Goal: Task Accomplishment & Management: Manage account settings

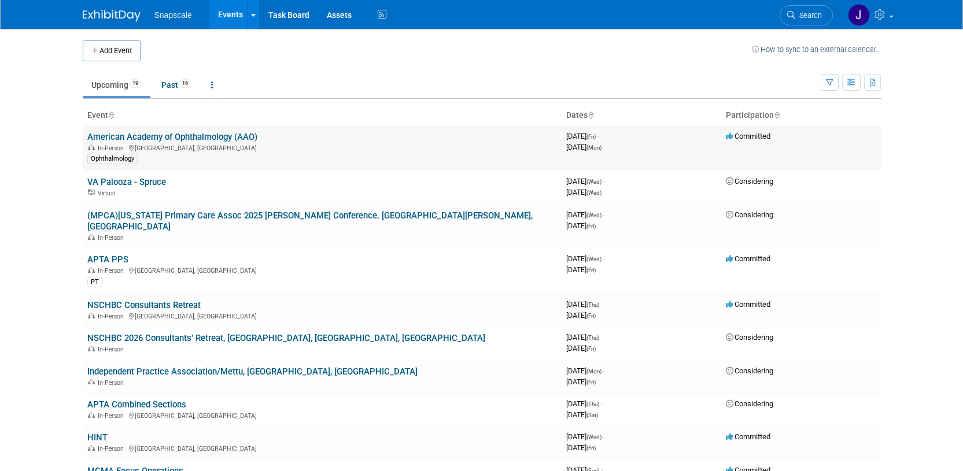
click at [156, 134] on link "American Academy of Ophthalmology (AAO)" at bounding box center [172, 137] width 170 height 10
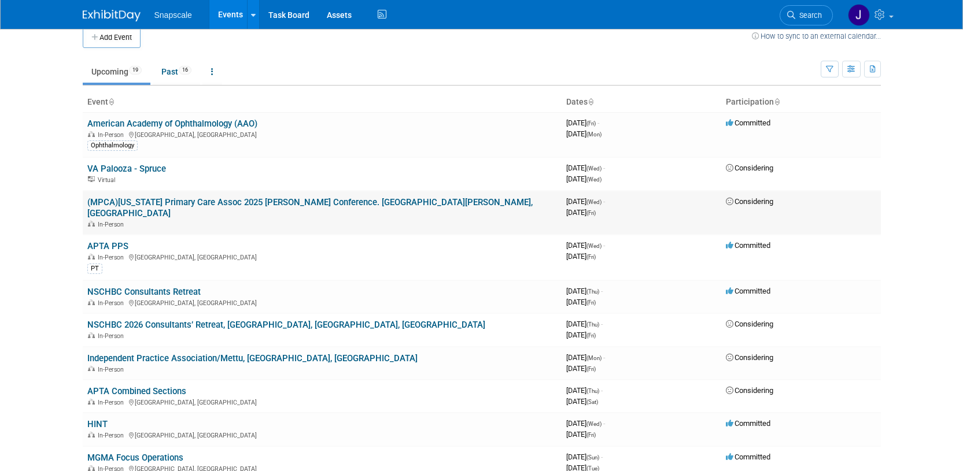
scroll to position [12, 0]
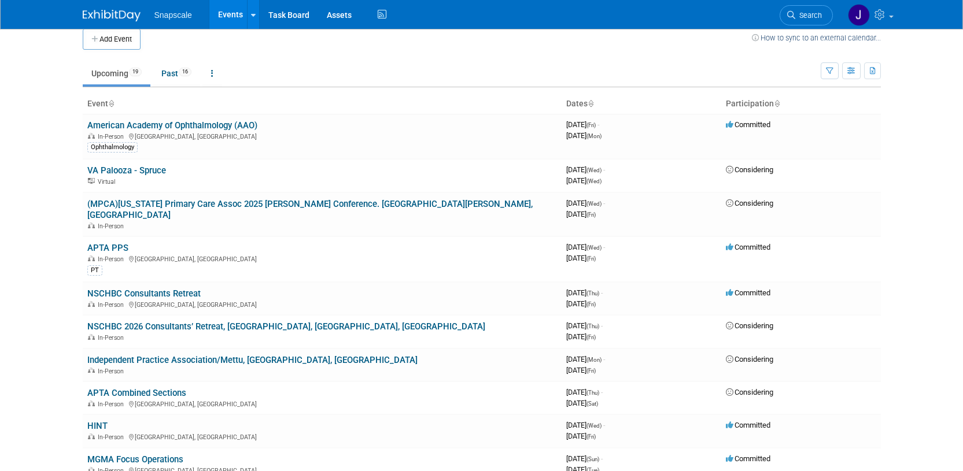
click at [119, 39] on button "Add Event" at bounding box center [112, 39] width 58 height 21
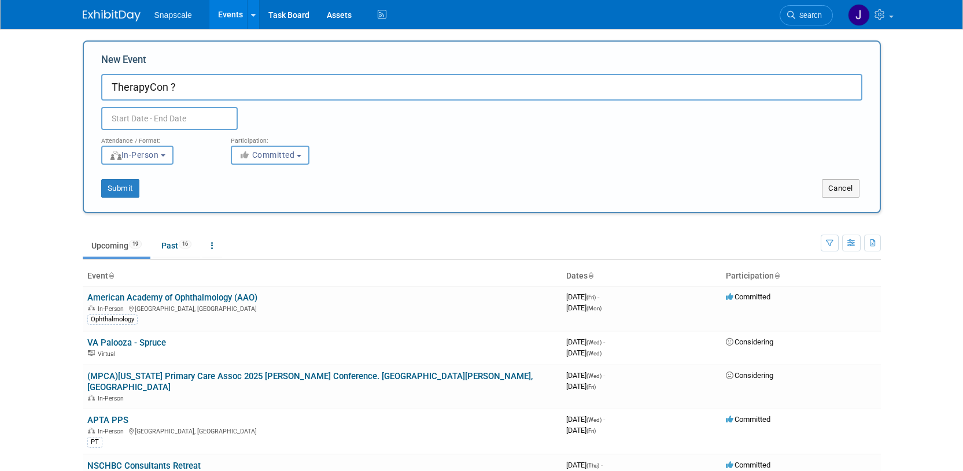
type input "TherapyCon ?"
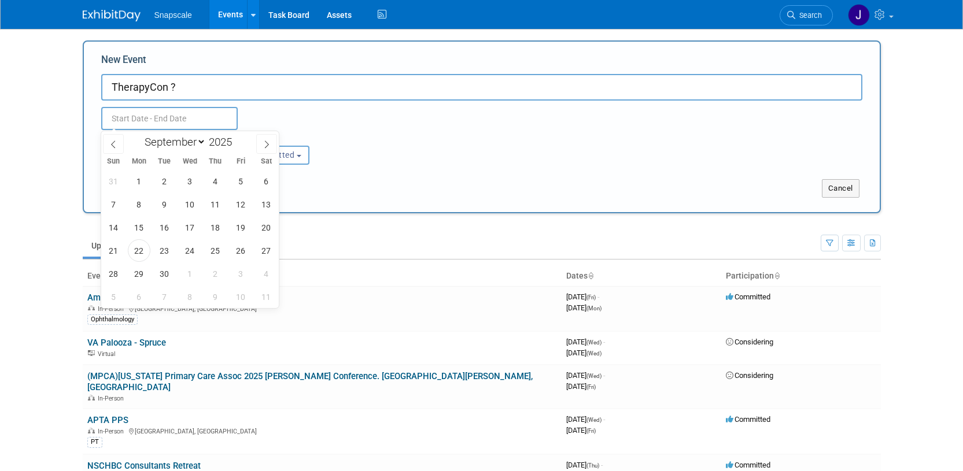
click at [124, 120] on input "text" at bounding box center [169, 118] width 136 height 23
click at [184, 245] on span "24" at bounding box center [190, 250] width 23 height 23
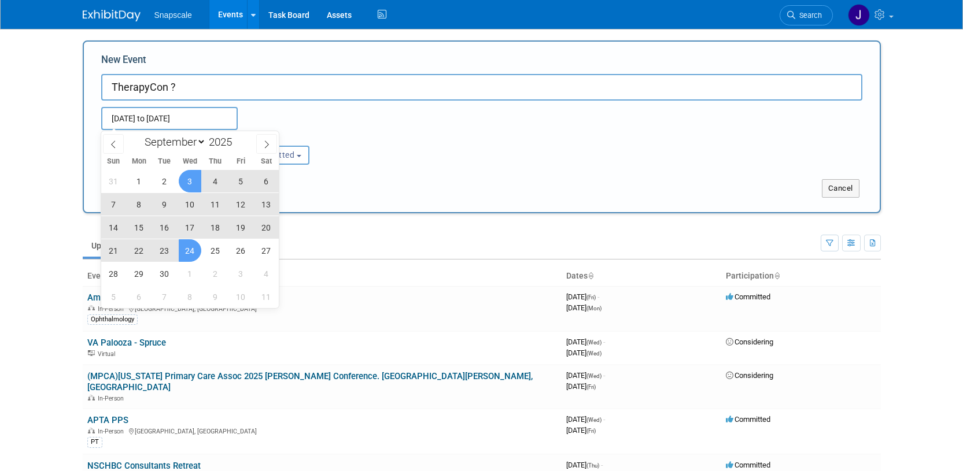
click at [216, 123] on input "Sep 24, 2025 to Sep 24, 2025" at bounding box center [169, 118] width 136 height 23
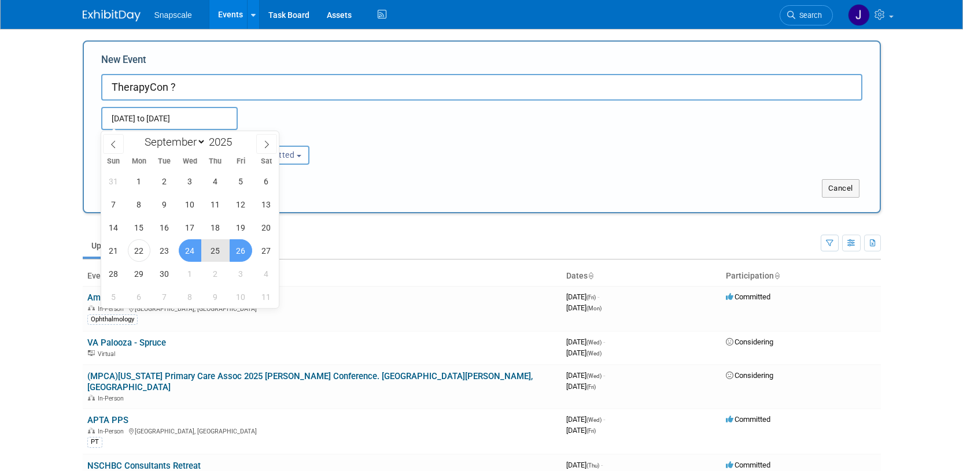
click at [237, 251] on span "26" at bounding box center [241, 250] width 23 height 23
type input "Sep 24, 2025 to Sep 26, 2025"
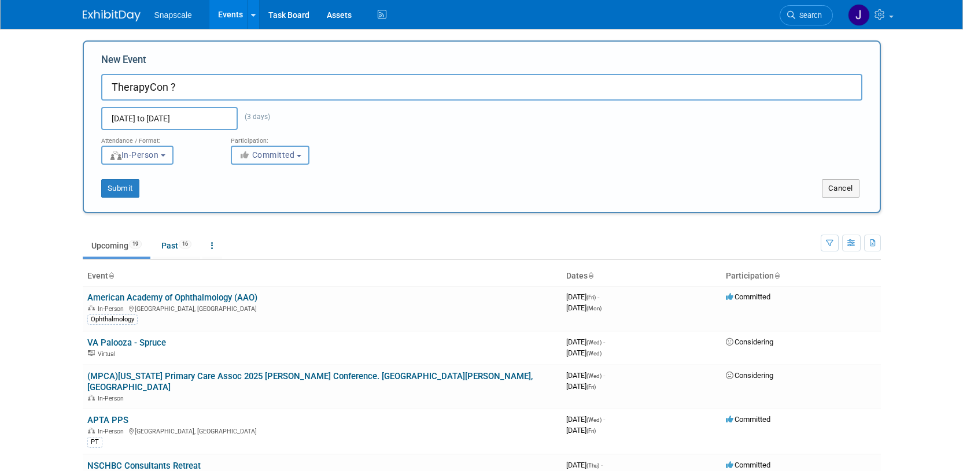
click at [301, 156] on b "button" at bounding box center [299, 156] width 5 height 2
click at [280, 198] on label "Considering" at bounding box center [275, 198] width 76 height 15
click at [242, 198] on input "Considering" at bounding box center [238, 199] width 8 height 8
select select "2"
click at [121, 186] on button "Submit" at bounding box center [120, 188] width 38 height 19
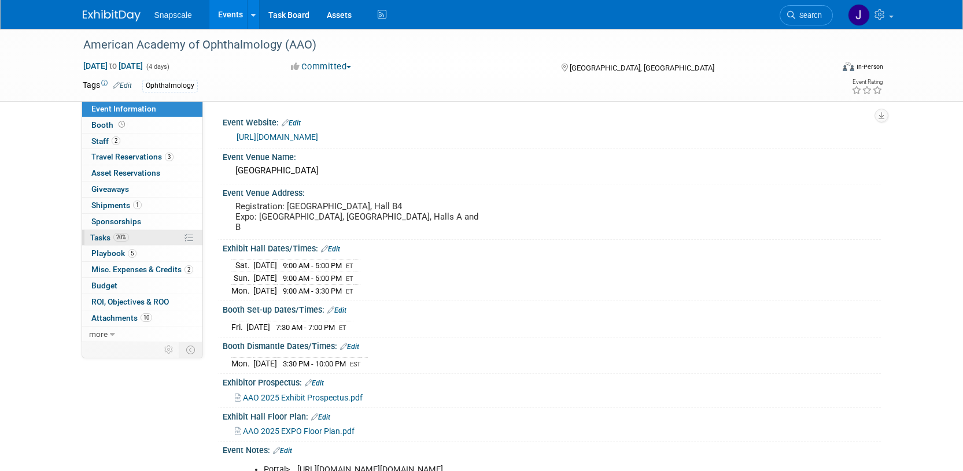
click at [103, 238] on span "Tasks 20%" at bounding box center [109, 237] width 39 height 9
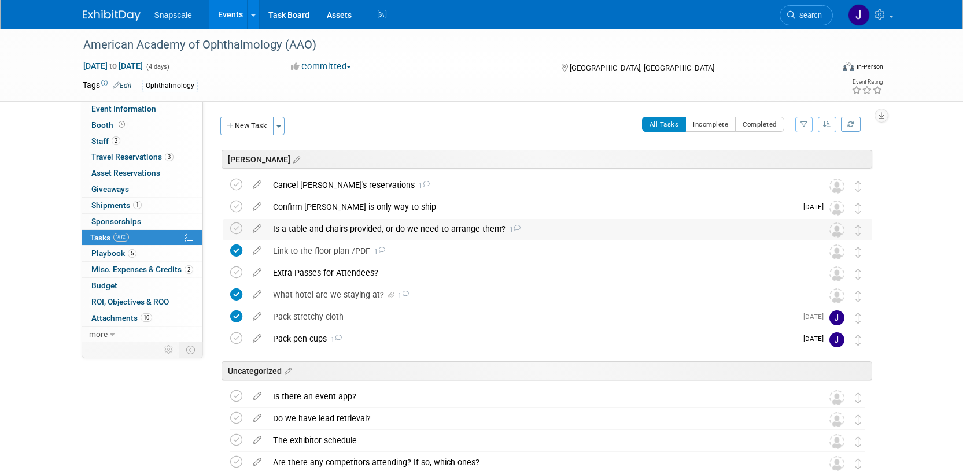
click at [450, 230] on div "Is a table and chairs provided, or do we need to arrange them? 1" at bounding box center [536, 229] width 539 height 20
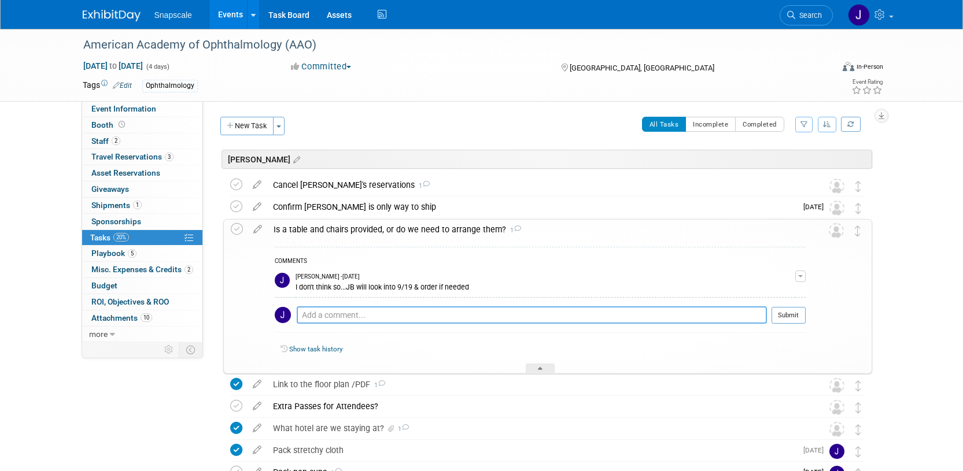
click at [397, 313] on textarea at bounding box center [532, 314] width 470 height 17
click at [371, 312] on textarea "9.22 emailed" at bounding box center [532, 314] width 470 height 17
type textarea "9.22 emailed Martin to inquire table/chairs...anything else needed?"
click at [789, 313] on button "Submit" at bounding box center [788, 315] width 34 height 17
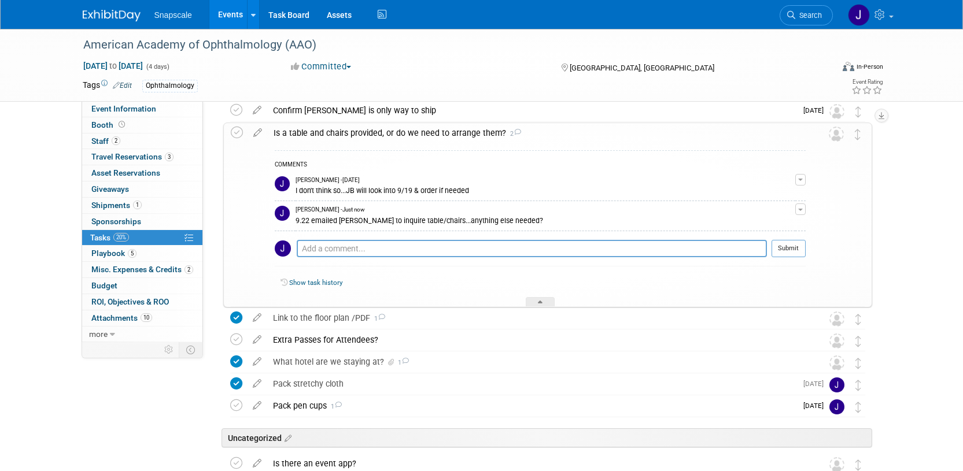
scroll to position [99, 0]
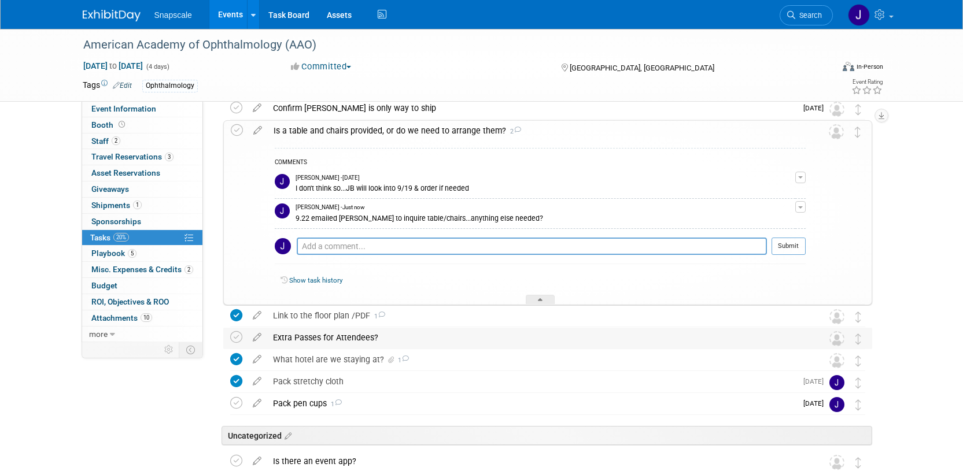
click at [344, 338] on div "Extra Passes for Attendees?" at bounding box center [536, 338] width 539 height 20
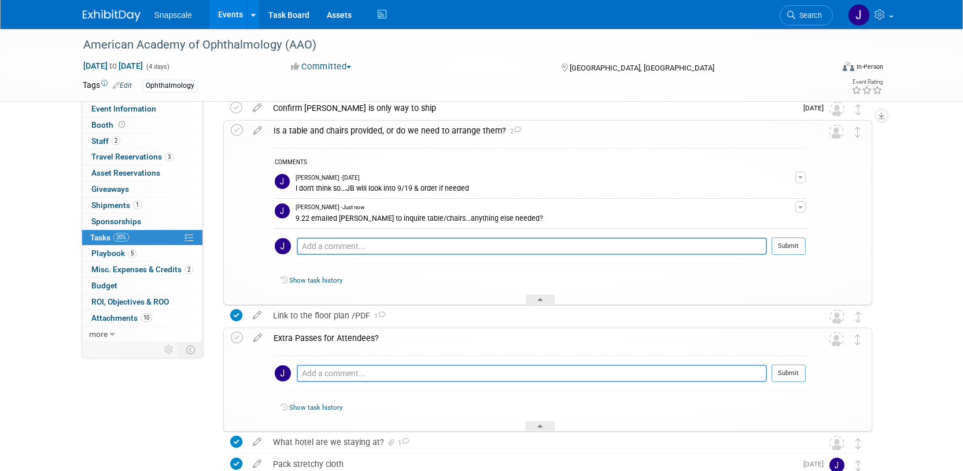
click at [330, 374] on textarea at bounding box center [532, 373] width 470 height 17
type textarea "Transfer Ethan registration to Nathan"
drag, startPoint x: 790, startPoint y: 373, endPoint x: 695, endPoint y: 325, distance: 106.3
click at [790, 373] on button "Submit" at bounding box center [788, 373] width 34 height 17
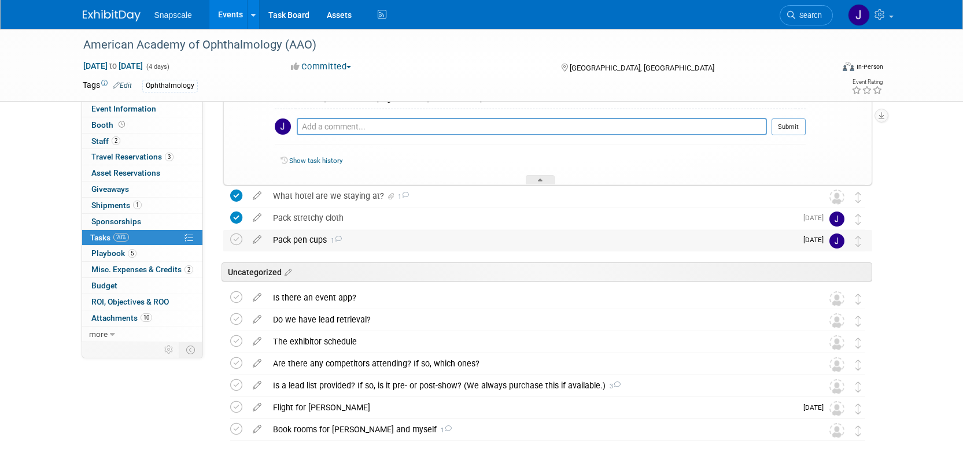
scroll to position [402, 0]
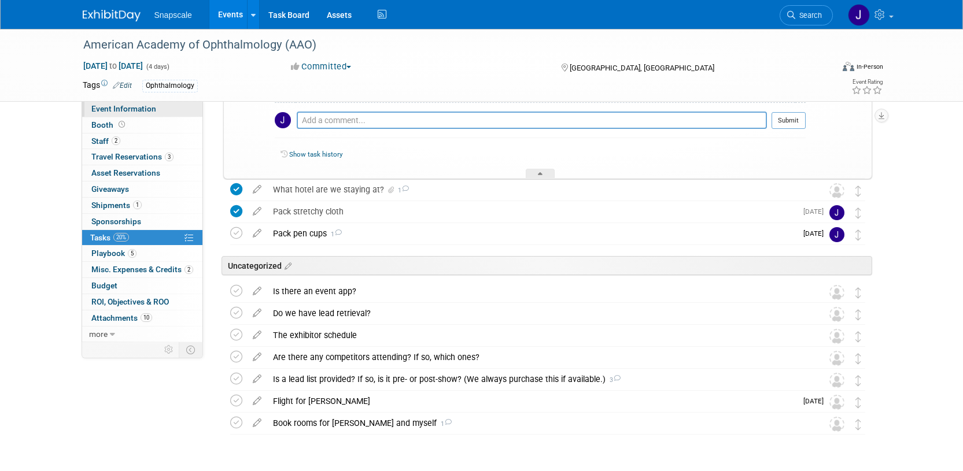
click at [134, 109] on span "Event Information" at bounding box center [123, 108] width 65 height 9
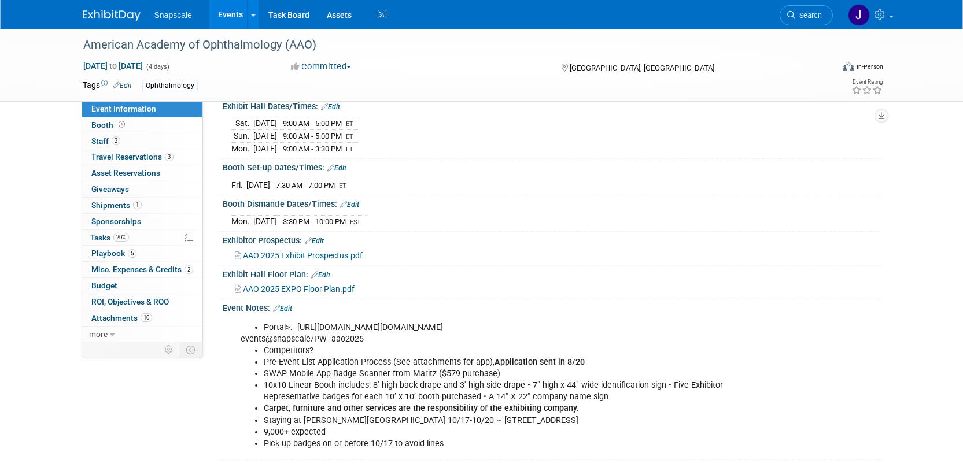
scroll to position [156, 0]
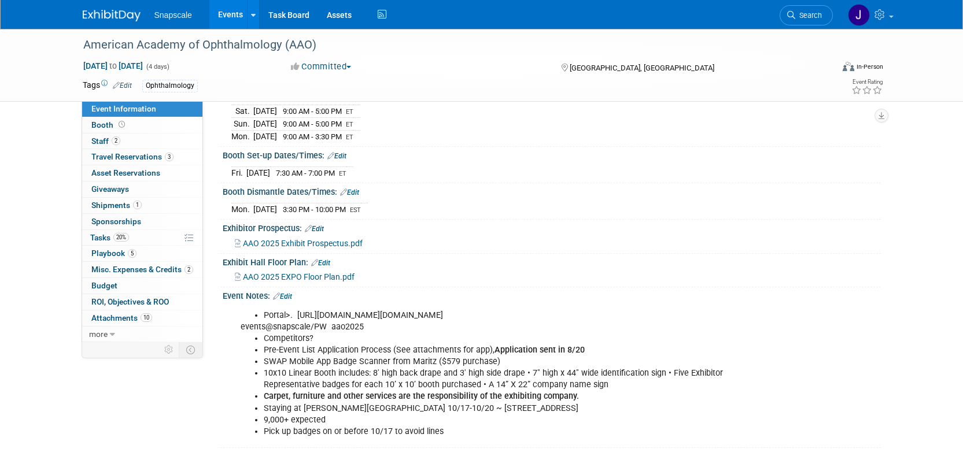
click at [380, 254] on div "Exhibit Hall Floor Plan: Edit" at bounding box center [552, 261] width 658 height 15
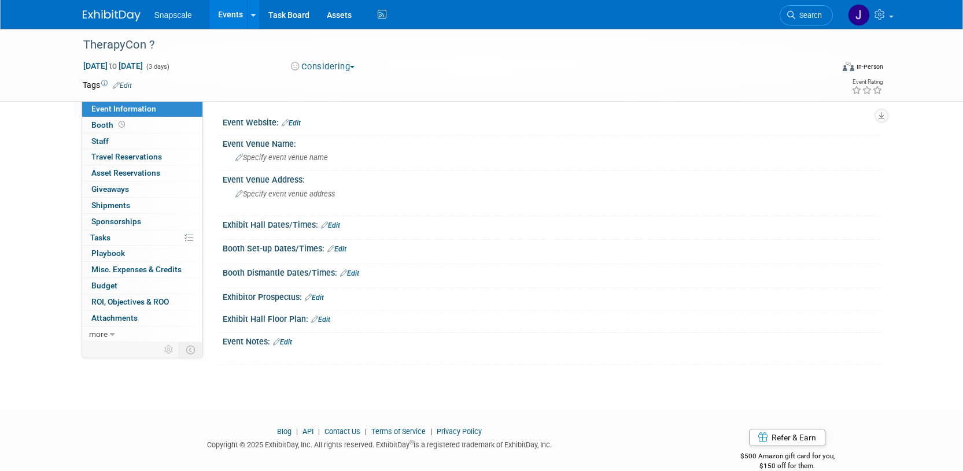
click at [108, 16] on img at bounding box center [112, 16] width 58 height 12
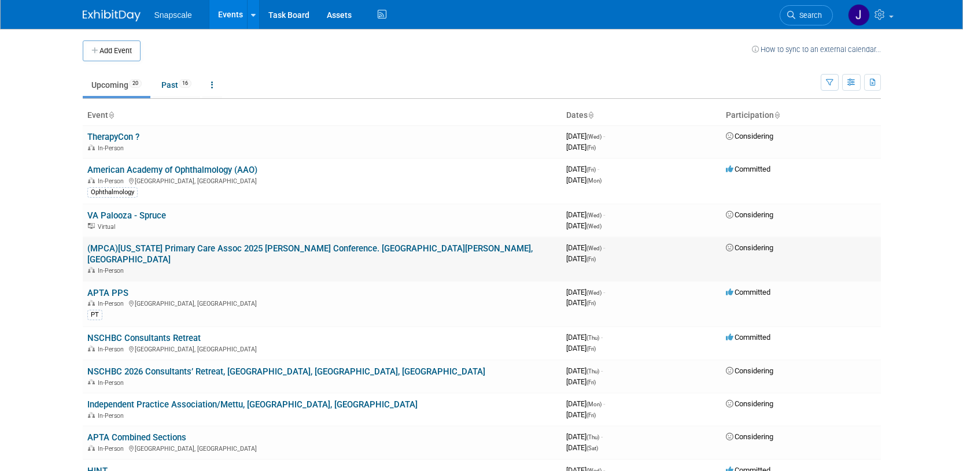
click at [212, 252] on link "(MPCA)[US_STATE] Primary Care Assoc 2025 [PERSON_NAME] Conference. [GEOGRAPHIC_…" at bounding box center [309, 253] width 445 height 21
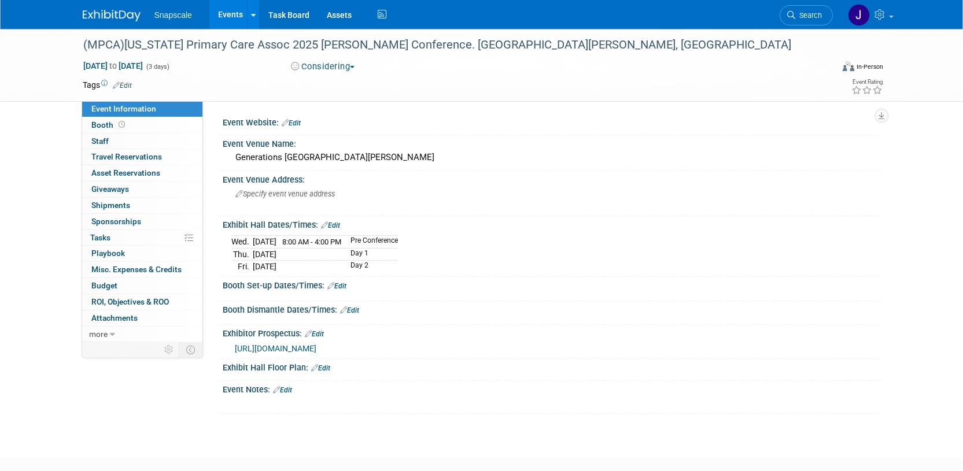
click at [126, 85] on link "Edit" at bounding box center [122, 86] width 19 height 8
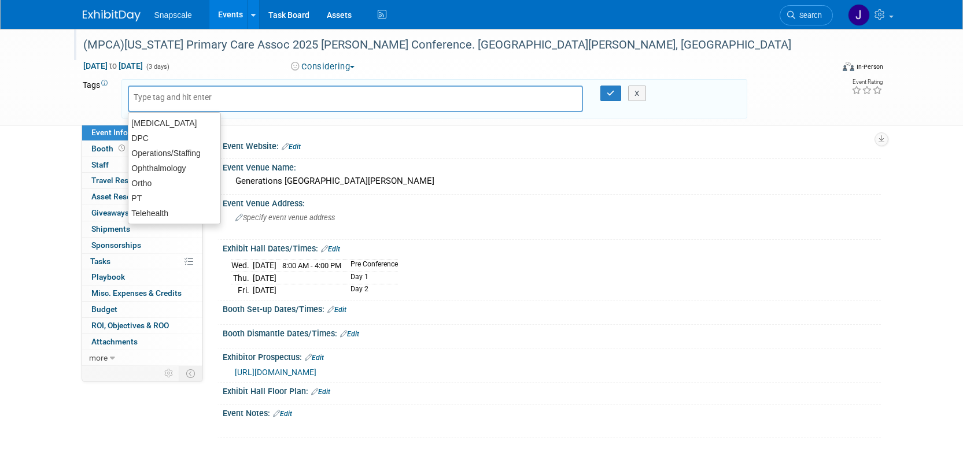
click at [519, 49] on div "(MPCA)[US_STATE] Primary Care Assoc 2025 [PERSON_NAME] Conference. [GEOGRAPHIC_…" at bounding box center [447, 45] width 736 height 21
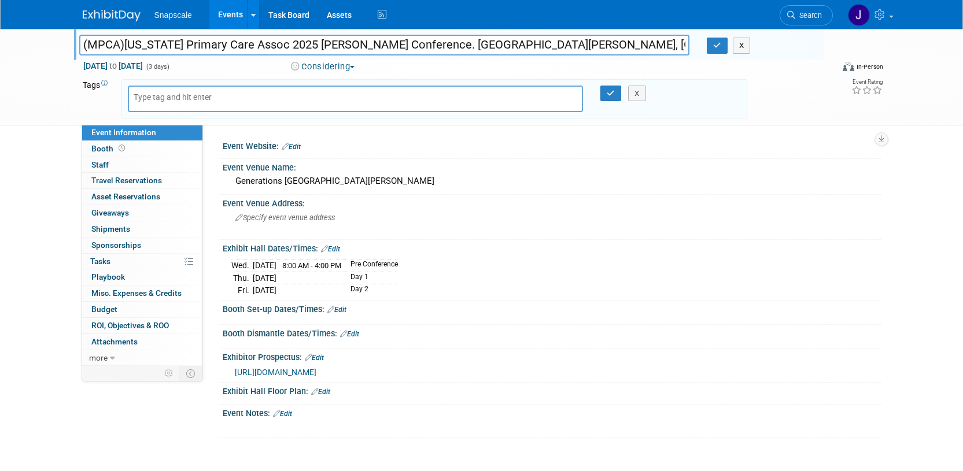
click at [82, 42] on input "(MPCA)[US_STATE] Primary Care Assoc 2025 [PERSON_NAME] Conference. [GEOGRAPHIC_…" at bounding box center [384, 45] width 611 height 20
type input "?? (MPCA)[US_STATE] Primary Care Assoc 2025 [PERSON_NAME] Conference. [GEOGRAPH…"
click at [715, 45] on icon "button" at bounding box center [717, 46] width 8 height 8
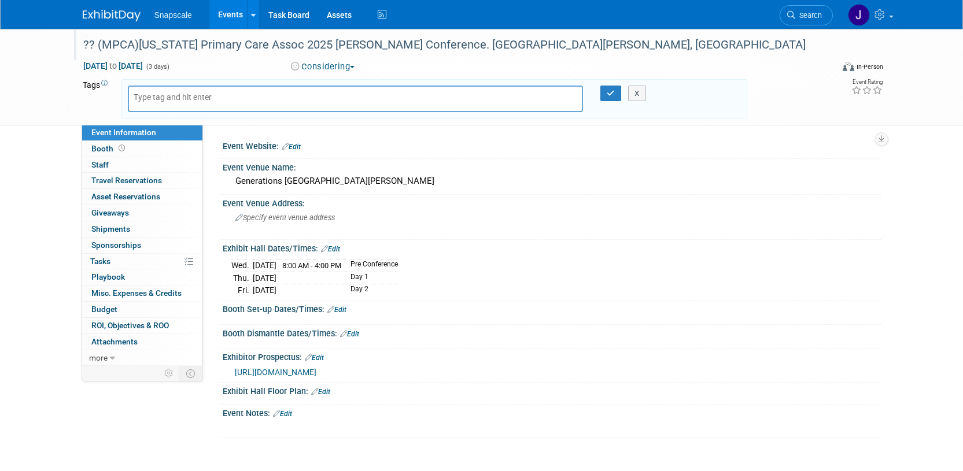
click at [120, 18] on img at bounding box center [112, 16] width 58 height 12
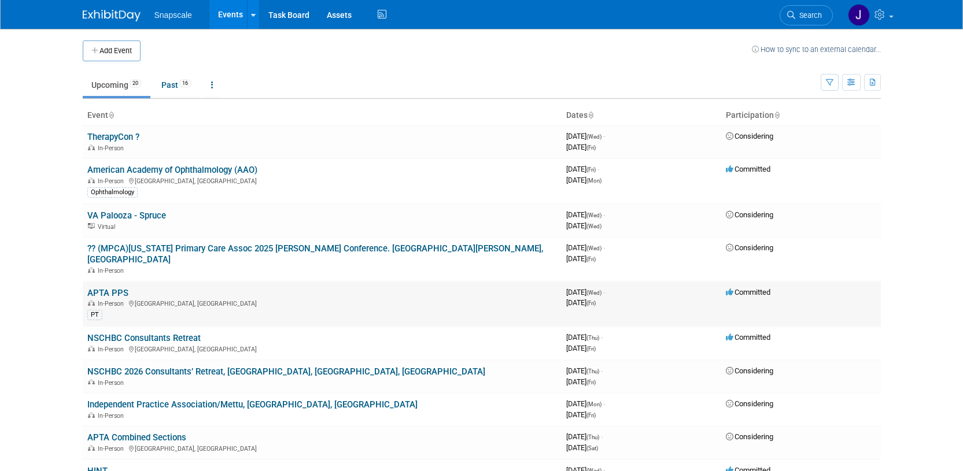
click at [382, 308] on div "PT" at bounding box center [322, 314] width 470 height 12
click at [112, 288] on link "APTA PPS" at bounding box center [107, 293] width 41 height 10
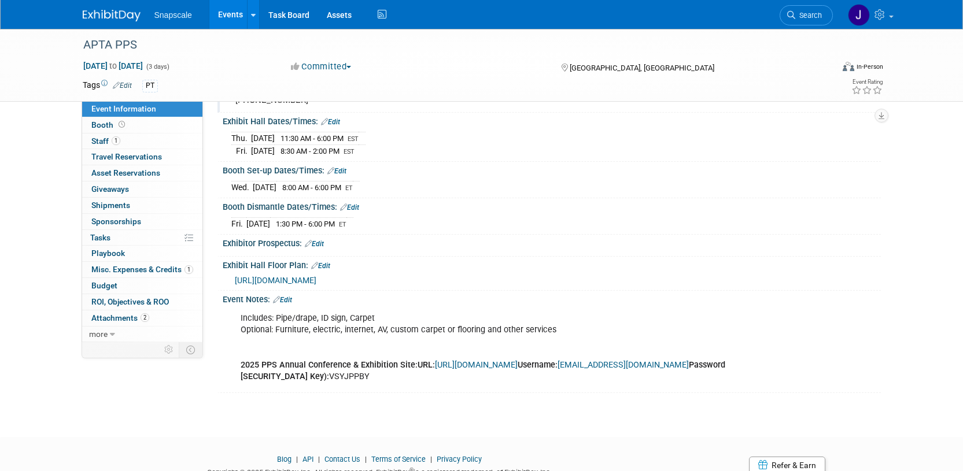
scroll to position [119, 0]
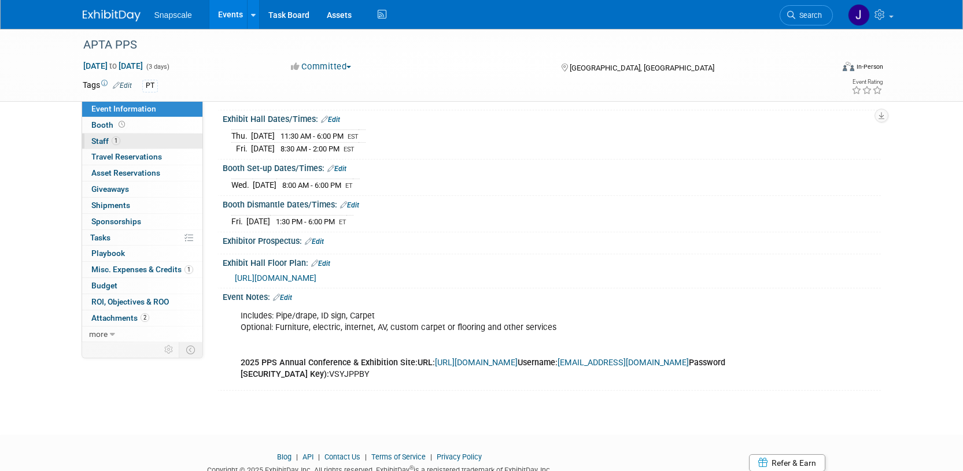
click at [101, 138] on span "Staff 1" at bounding box center [105, 140] width 29 height 9
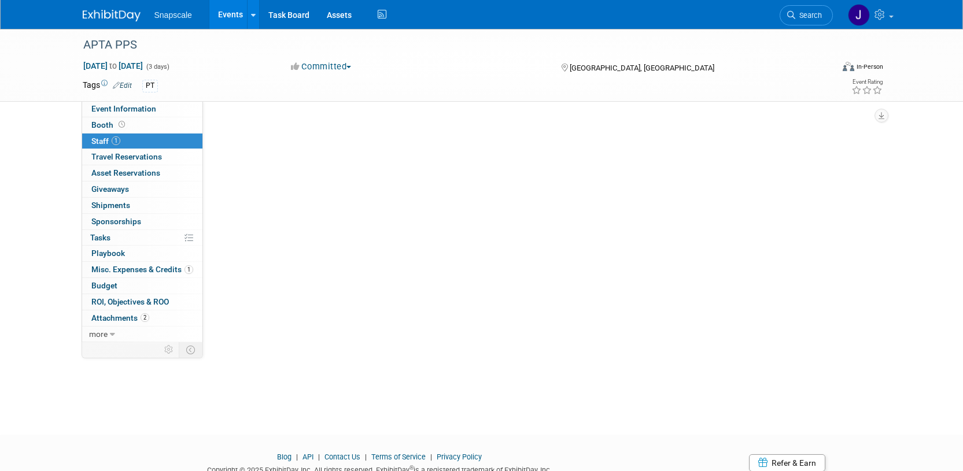
scroll to position [0, 0]
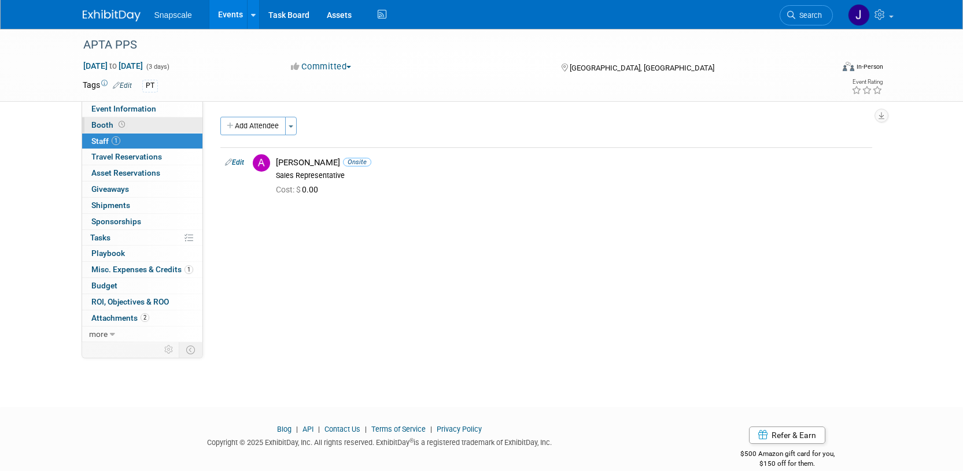
click at [103, 122] on span "Booth" at bounding box center [109, 124] width 36 height 9
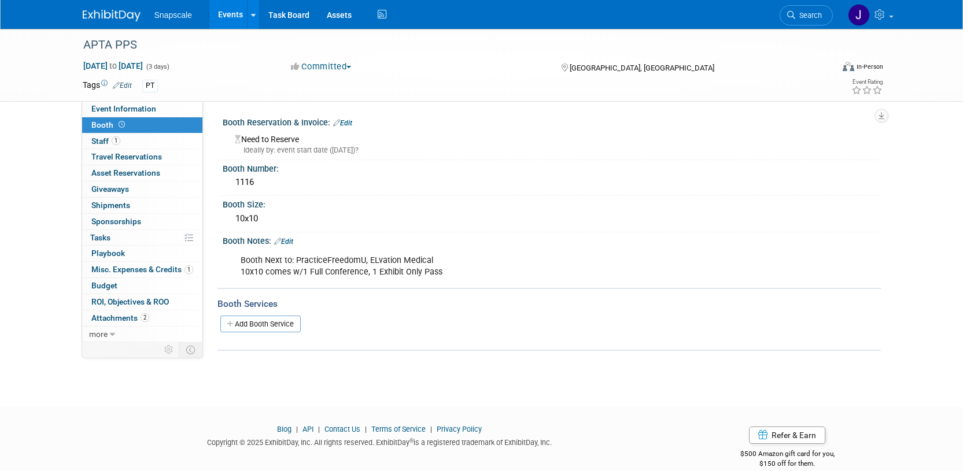
click at [97, 127] on span "Booth" at bounding box center [109, 124] width 36 height 9
click at [346, 124] on link "Edit" at bounding box center [342, 123] width 19 height 8
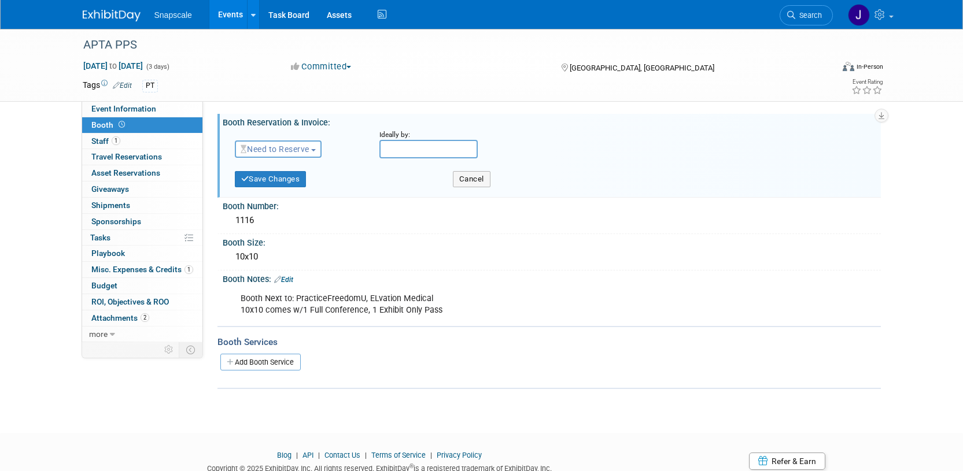
click at [317, 148] on button "Need to Reserve" at bounding box center [278, 149] width 87 height 17
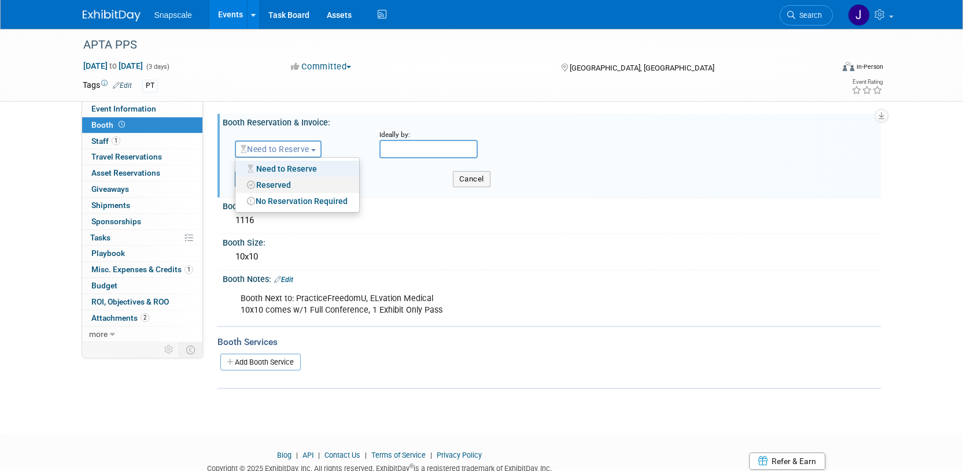
click at [300, 181] on link "Reserved" at bounding box center [297, 185] width 124 height 16
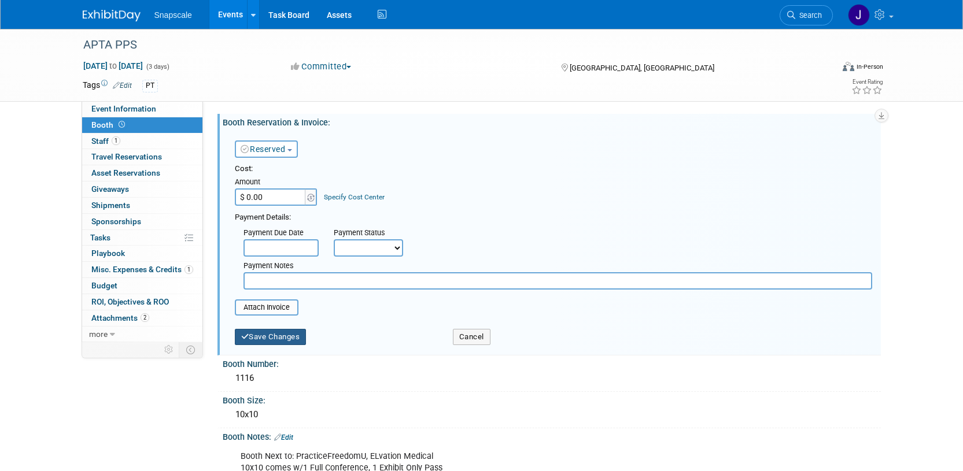
click at [282, 331] on button "Save Changes" at bounding box center [271, 337] width 72 height 16
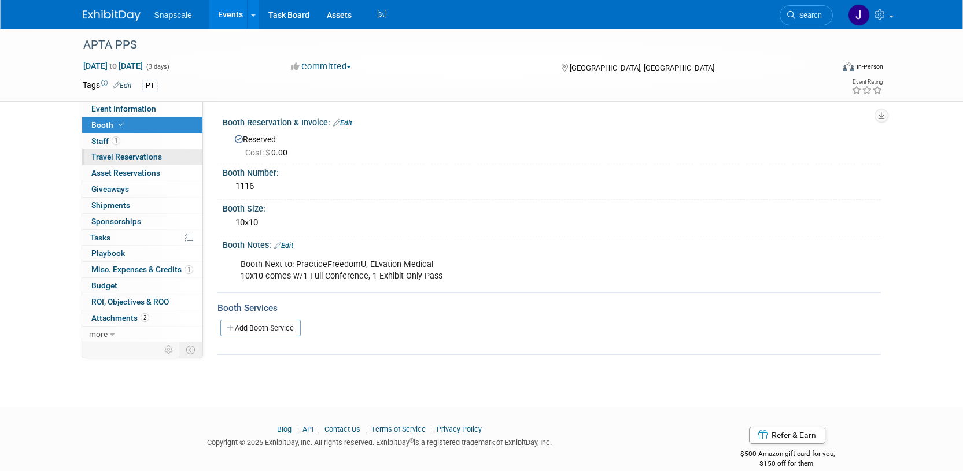
click at [102, 158] on span "Travel Reservations 0" at bounding box center [126, 156] width 71 height 9
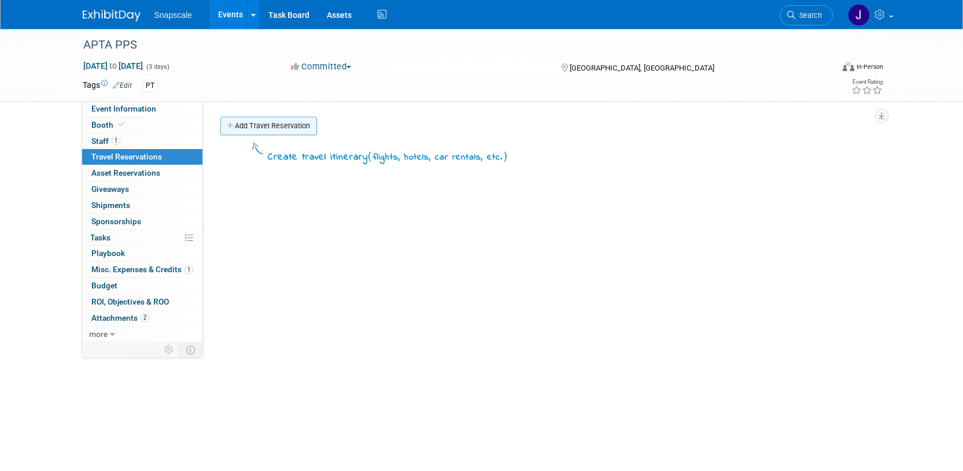
click at [254, 126] on link "Add Travel Reservation" at bounding box center [268, 126] width 97 height 19
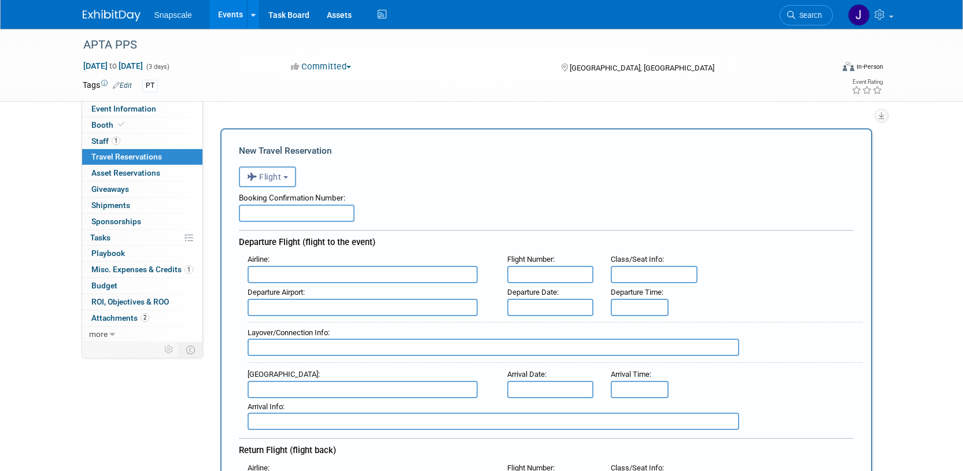
click at [288, 179] on button "Flight" at bounding box center [267, 177] width 57 height 21
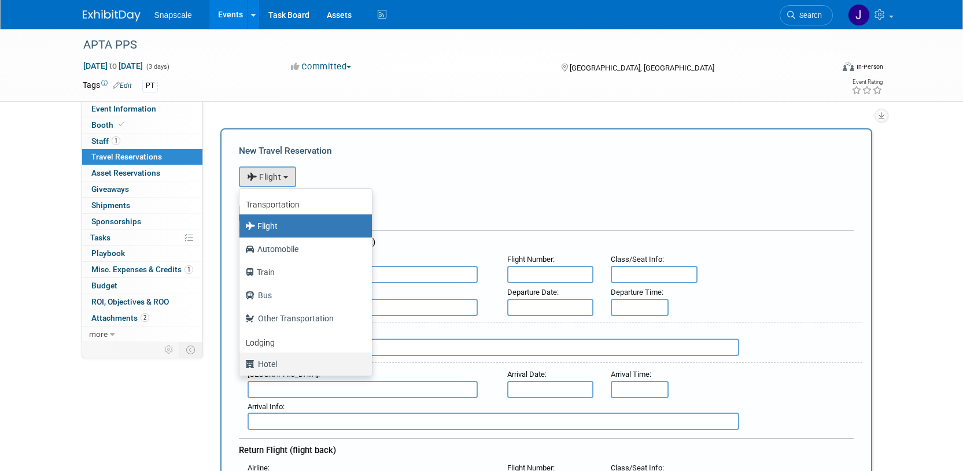
click at [272, 364] on label "Hotel" at bounding box center [302, 364] width 115 height 19
click at [241, 364] on input "Hotel" at bounding box center [238, 363] width 8 height 8
select select "6"
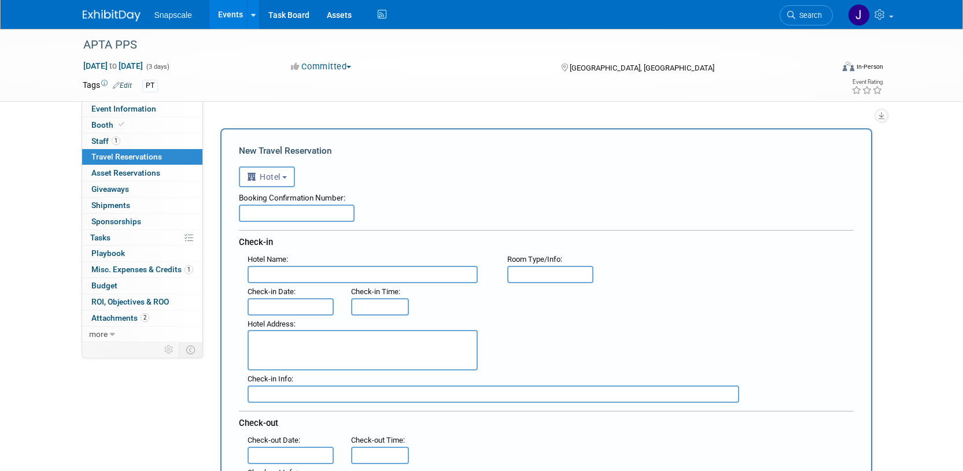
click at [262, 214] on input "text" at bounding box center [297, 213] width 116 height 17
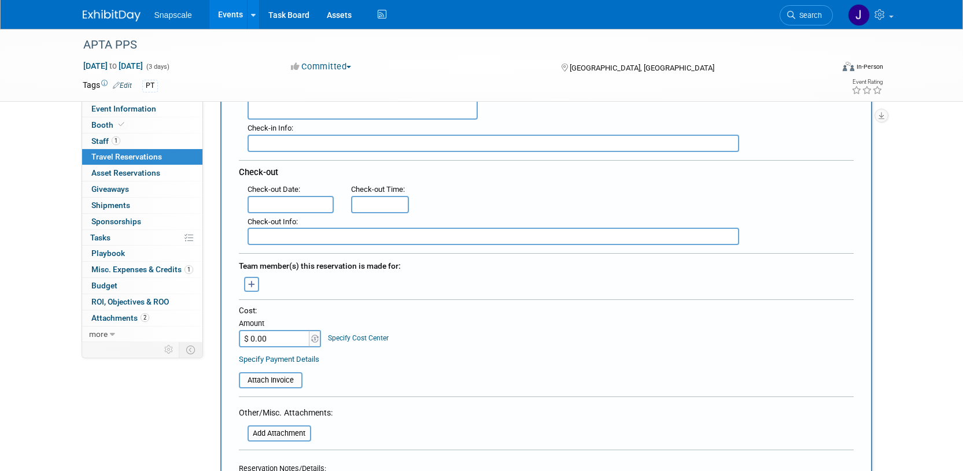
scroll to position [258, 0]
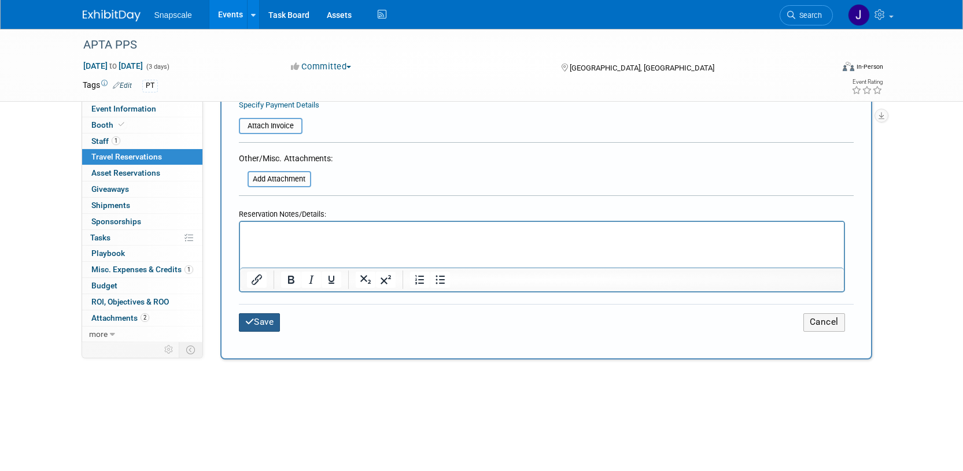
click at [258, 322] on button "Save" at bounding box center [260, 322] width 42 height 18
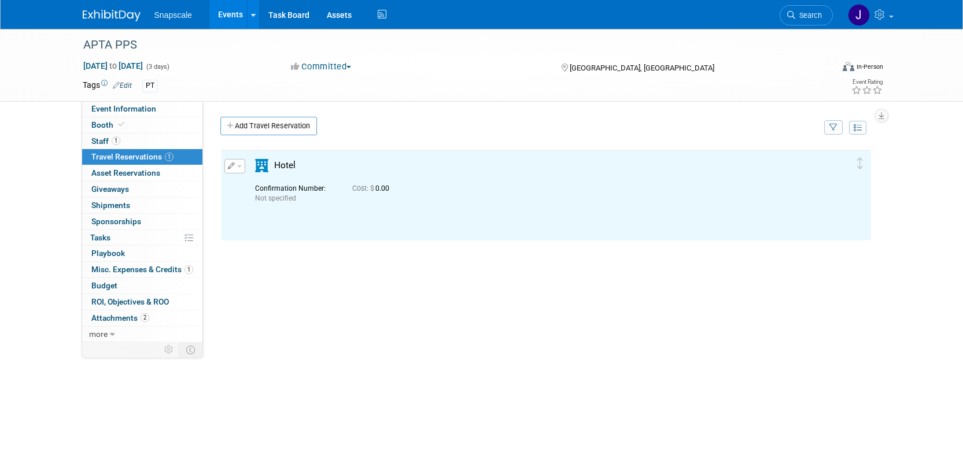
scroll to position [0, 0]
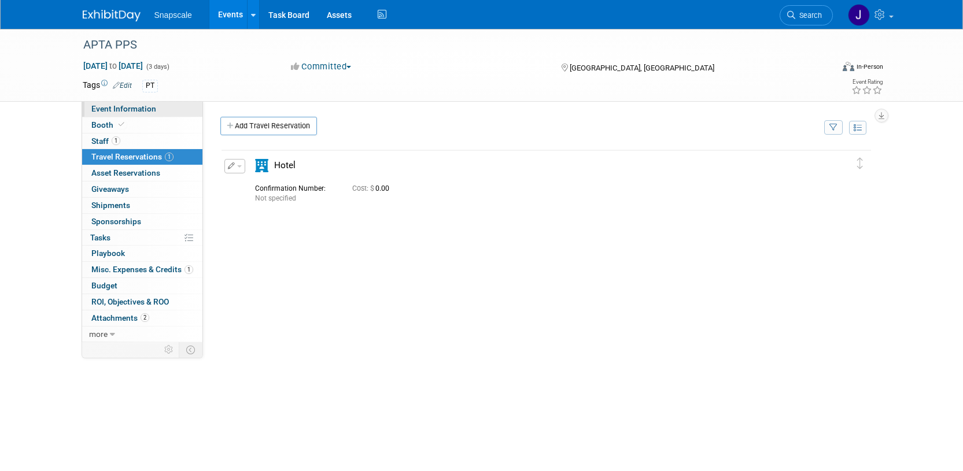
click at [113, 108] on span "Event Information" at bounding box center [123, 108] width 65 height 9
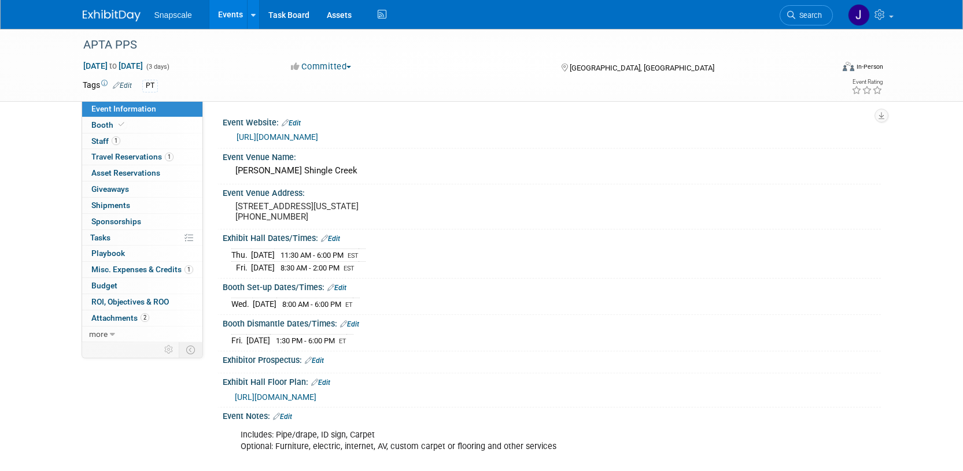
click at [318, 136] on link "https://ppsapta.org/events/apta-private-practice-annual-conference-2025" at bounding box center [278, 136] width 82 height 9
click at [318, 137] on link "https://ppsapta.org/events/apta-private-practice-annual-conference-2025" at bounding box center [278, 136] width 82 height 9
click at [124, 234] on link "0% Tasks 0%" at bounding box center [142, 238] width 120 height 16
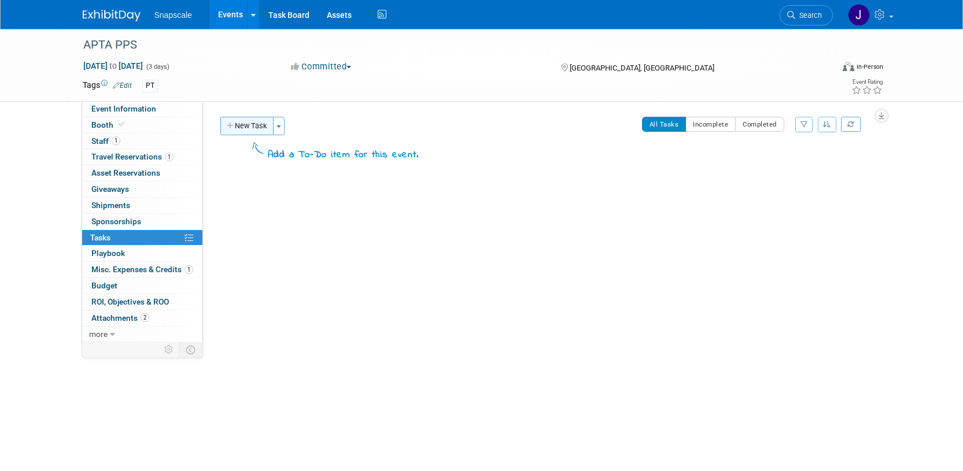
click at [243, 128] on button "New Task" at bounding box center [246, 126] width 53 height 19
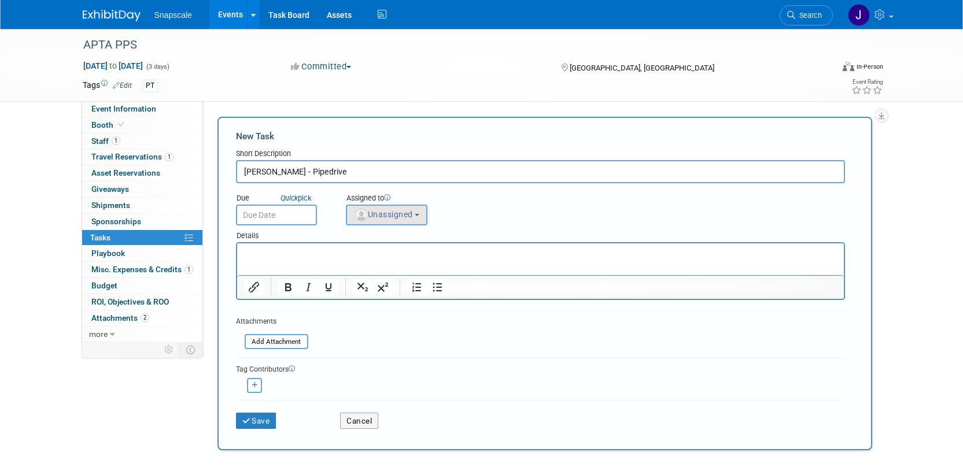
type input "Gary Baker - Pipedrive"
click at [400, 222] on button "Unassigned" at bounding box center [387, 215] width 82 height 21
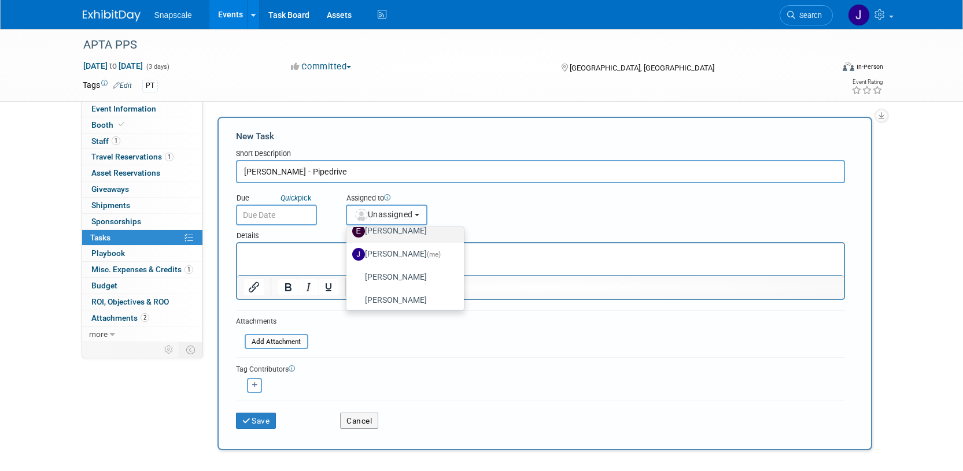
scroll to position [62, 0]
click at [392, 296] on label "Nathan Bush" at bounding box center [402, 295] width 100 height 19
click at [348, 296] on input "Nathan Bush" at bounding box center [345, 294] width 8 height 8
select select "ca7689c0-af1c-45ae-8aa0-ea2bb2b809f0"
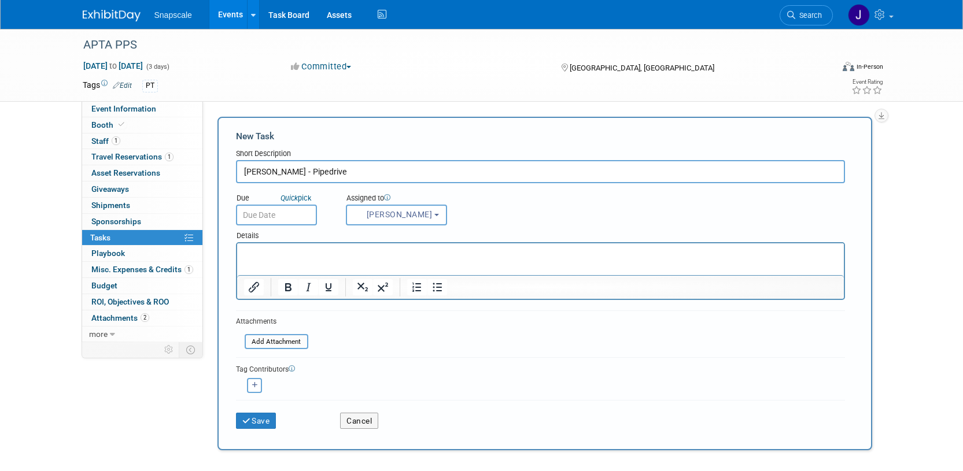
click at [245, 172] on input "Gary Baker - Pipedrive" at bounding box center [540, 171] width 609 height 23
type input "email Gary Baker - Pipedrive"
click at [263, 421] on button "Save" at bounding box center [256, 421] width 40 height 16
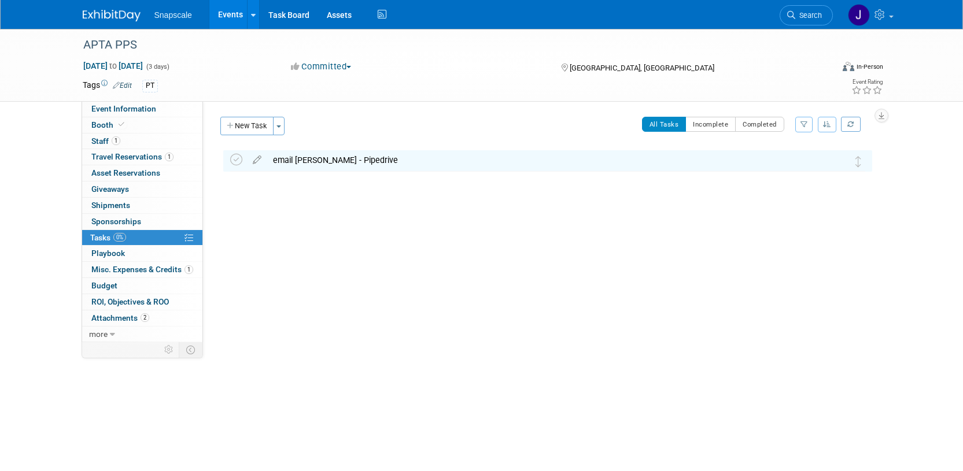
click at [379, 164] on div "email Gary Baker - Pipedrive" at bounding box center [536, 160] width 539 height 20
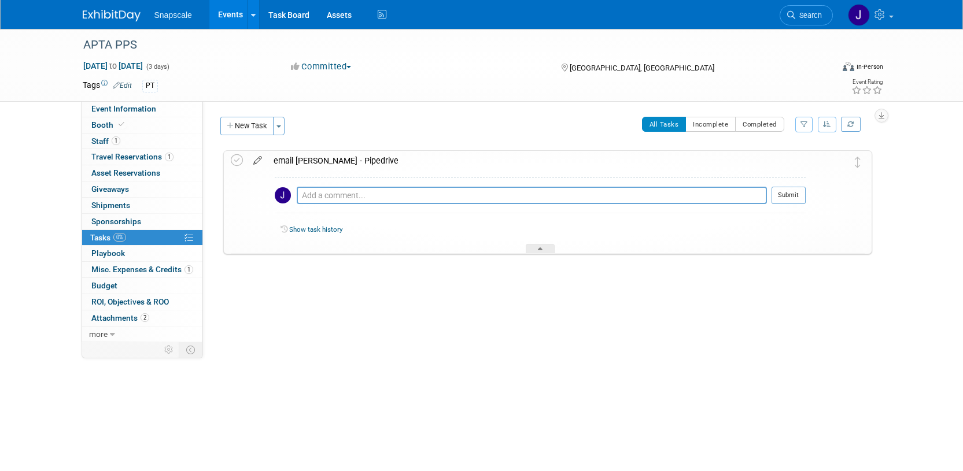
click at [256, 161] on icon at bounding box center [258, 158] width 20 height 14
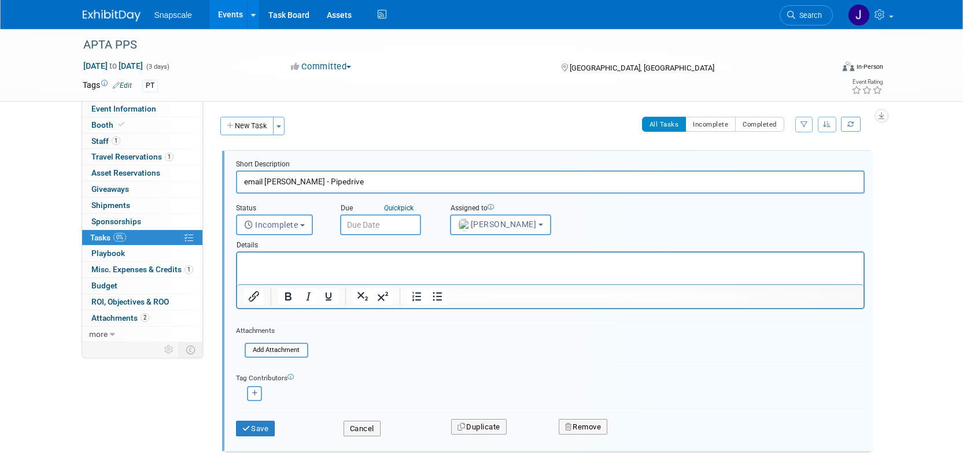
scroll to position [0, 0]
click at [302, 265] on p "Rich Text Area. Press ALT-0 for help." at bounding box center [549, 262] width 613 height 11
click at [259, 433] on button "Save" at bounding box center [255, 429] width 39 height 16
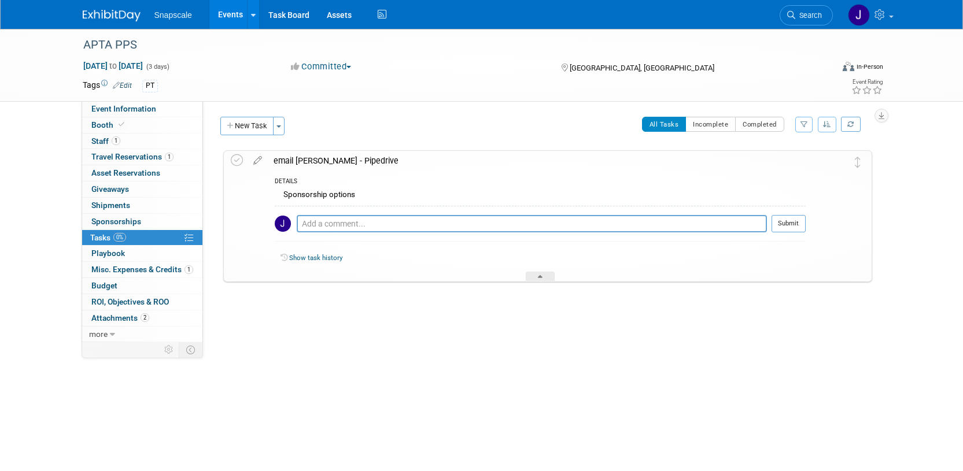
click at [108, 20] on img at bounding box center [112, 16] width 58 height 12
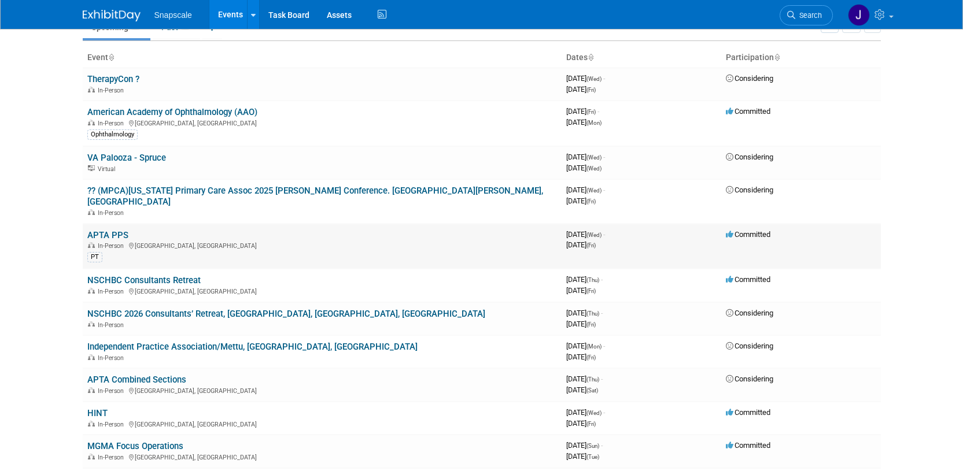
scroll to position [66, 0]
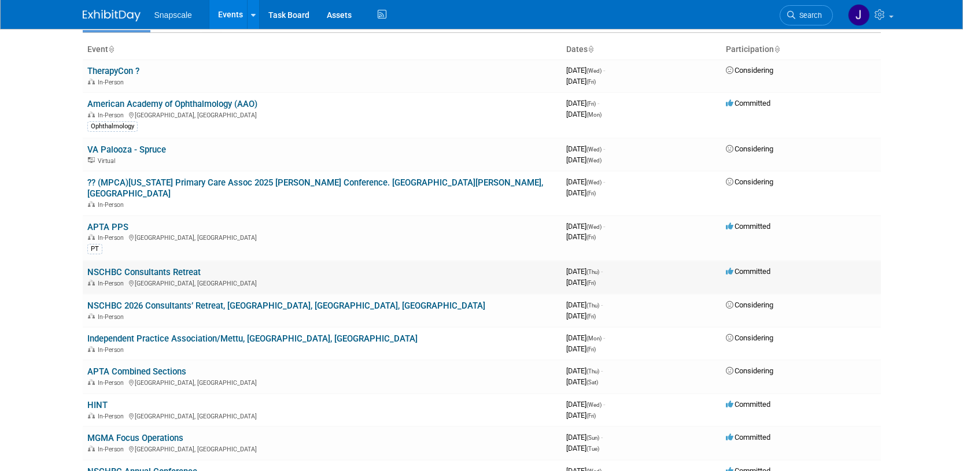
click at [156, 267] on link "NSCHBC Consultants Retreat" at bounding box center [143, 272] width 113 height 10
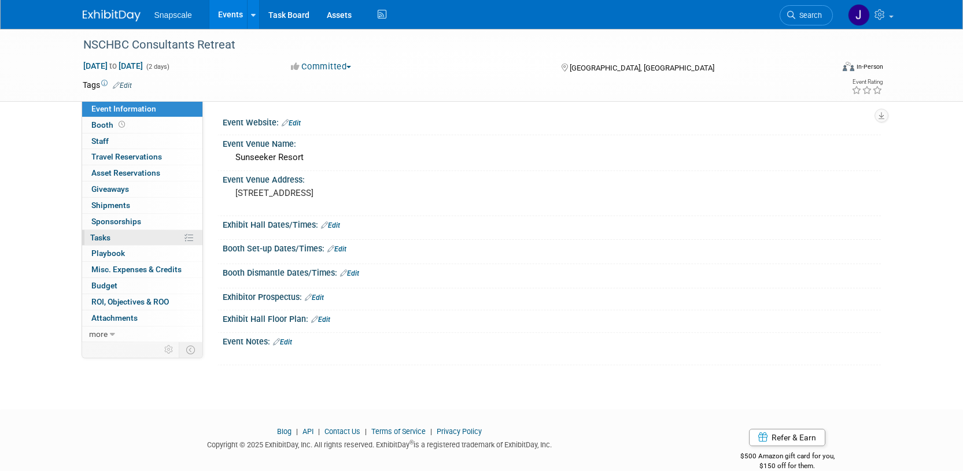
click at [98, 235] on span "Tasks 0%" at bounding box center [100, 237] width 20 height 9
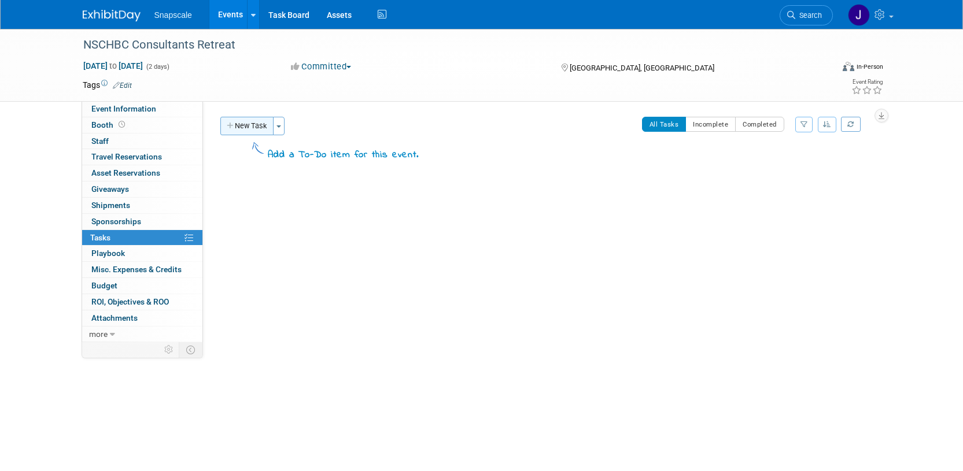
click at [253, 134] on button "New Task" at bounding box center [246, 126] width 53 height 19
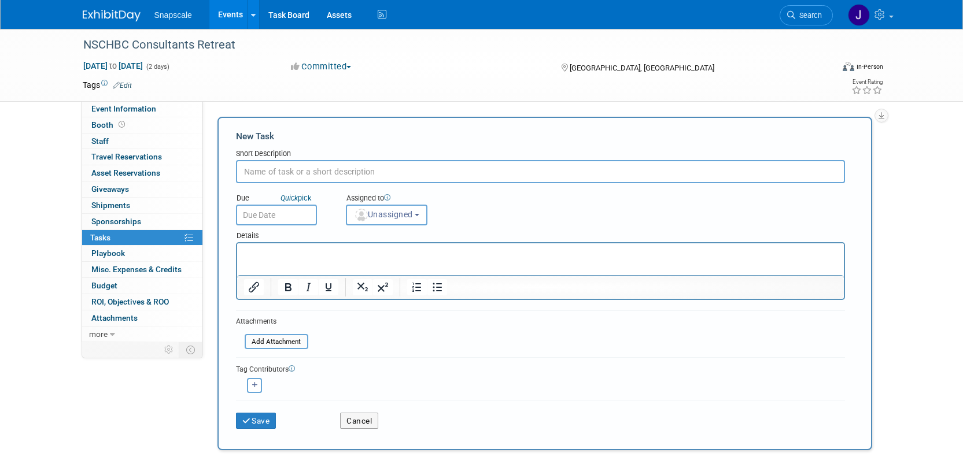
type input "J"
type input "Register"
click at [255, 387] on icon "button" at bounding box center [255, 385] width 6 height 6
select select
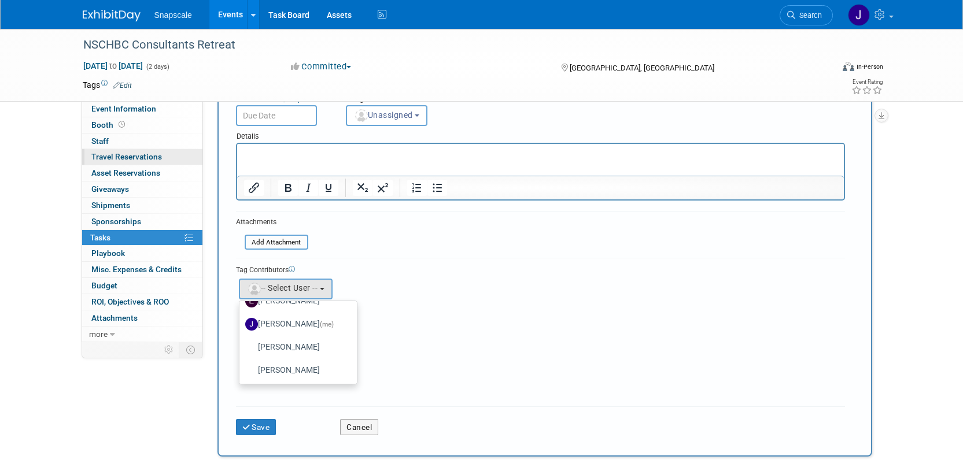
scroll to position [96, 0]
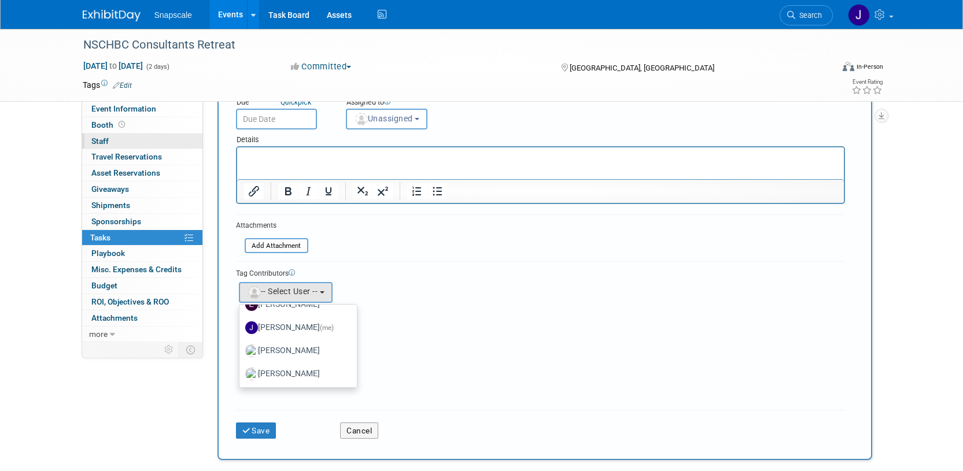
click at [105, 140] on span "Staff 0" at bounding box center [99, 140] width 17 height 9
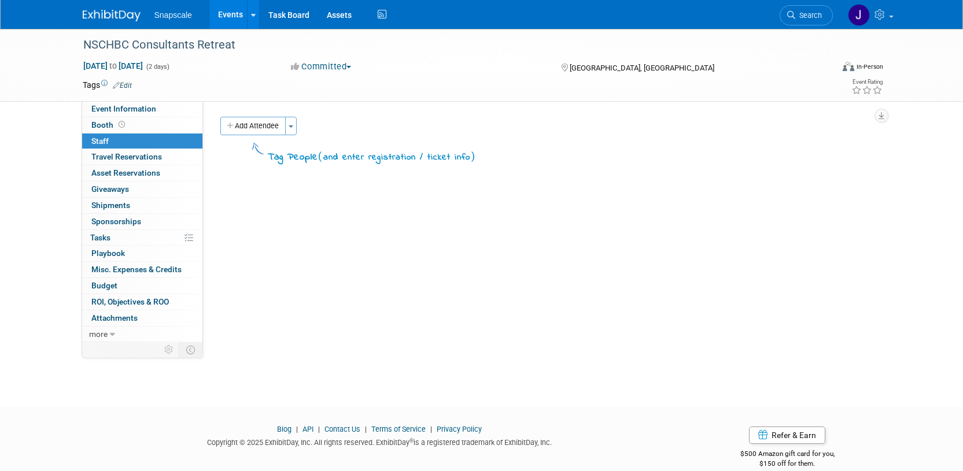
click at [152, 145] on link "0 Staff 0" at bounding box center [142, 142] width 120 height 16
click at [250, 133] on button "Add Attendee" at bounding box center [252, 126] width 65 height 19
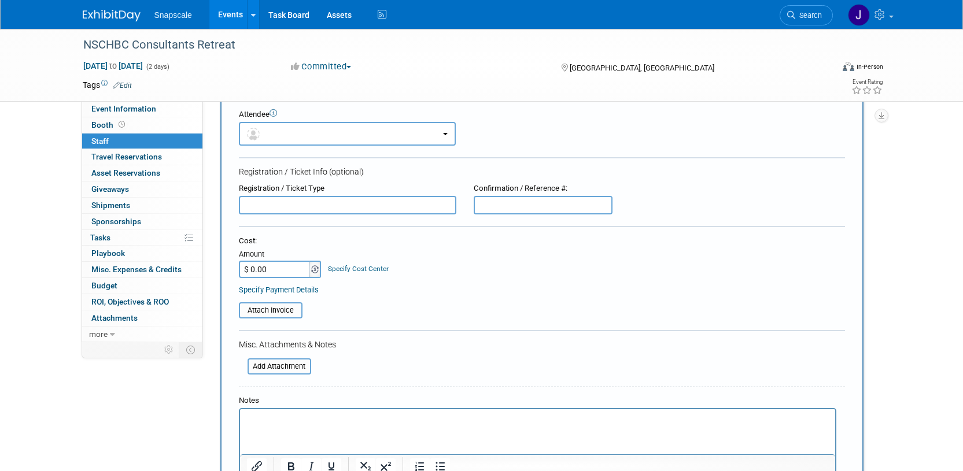
scroll to position [27, 0]
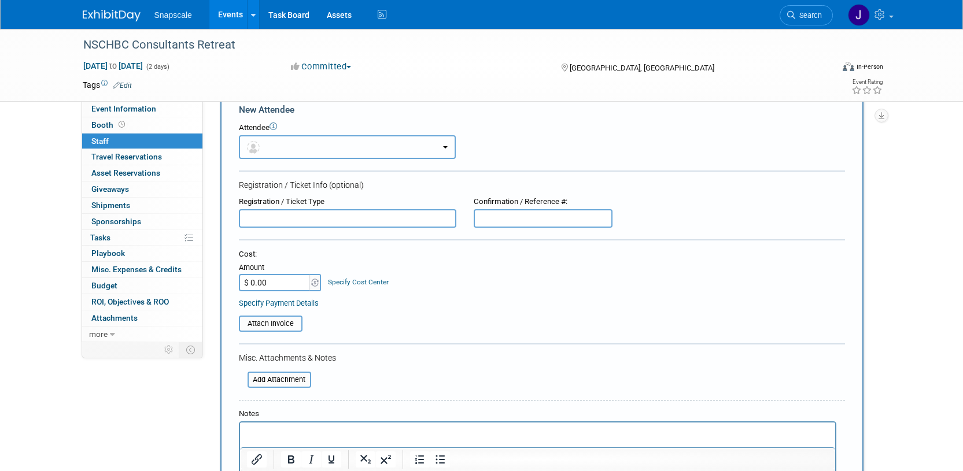
click at [444, 149] on button "button" at bounding box center [347, 147] width 217 height 24
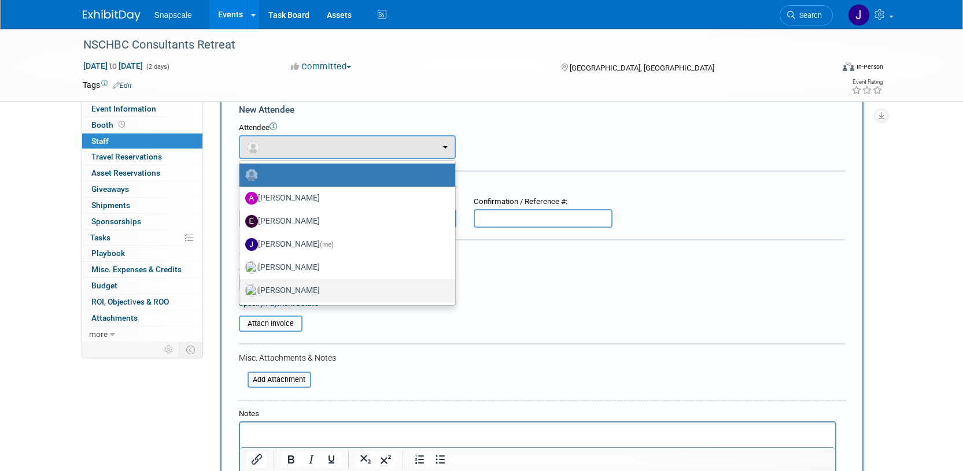
click at [308, 288] on label "[PERSON_NAME]" at bounding box center [344, 291] width 198 height 19
click at [241, 288] on input "[PERSON_NAME]" at bounding box center [238, 290] width 8 height 8
select select "ca7689c0-af1c-45ae-8aa0-ea2bb2b809f0"
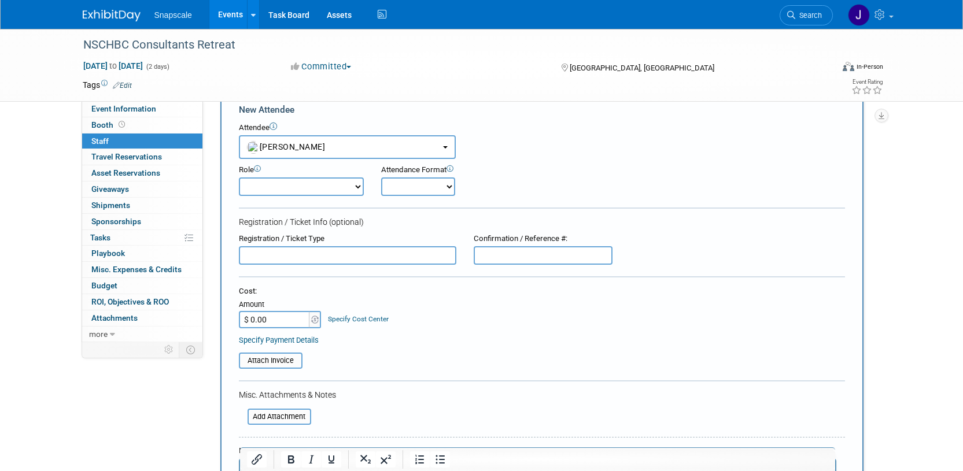
click at [446, 188] on select "Onsite Remote" at bounding box center [418, 187] width 74 height 19
select select "1"
click at [381, 178] on select "Onsite Remote" at bounding box center [418, 187] width 74 height 19
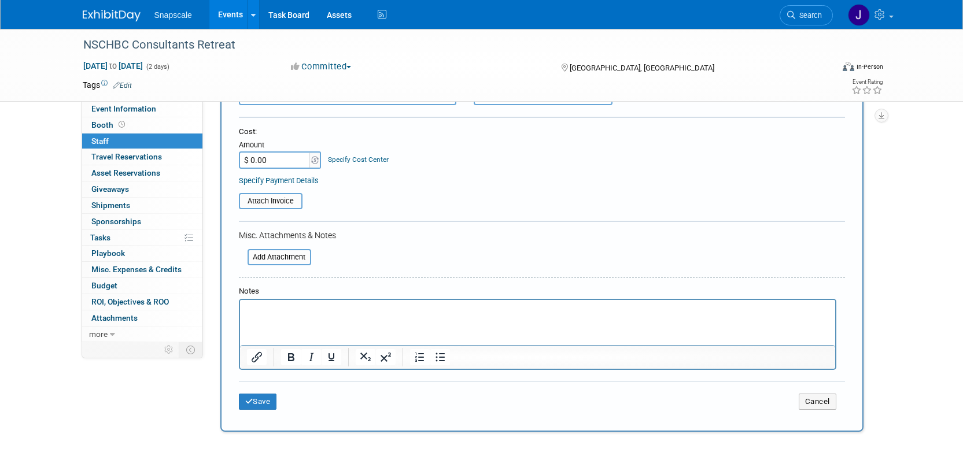
scroll to position [191, 0]
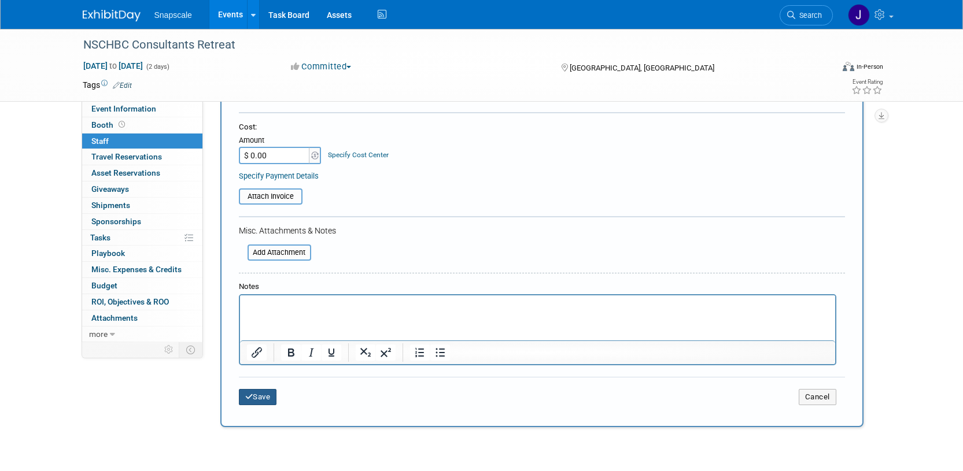
click at [270, 401] on button "Save" at bounding box center [258, 397] width 38 height 16
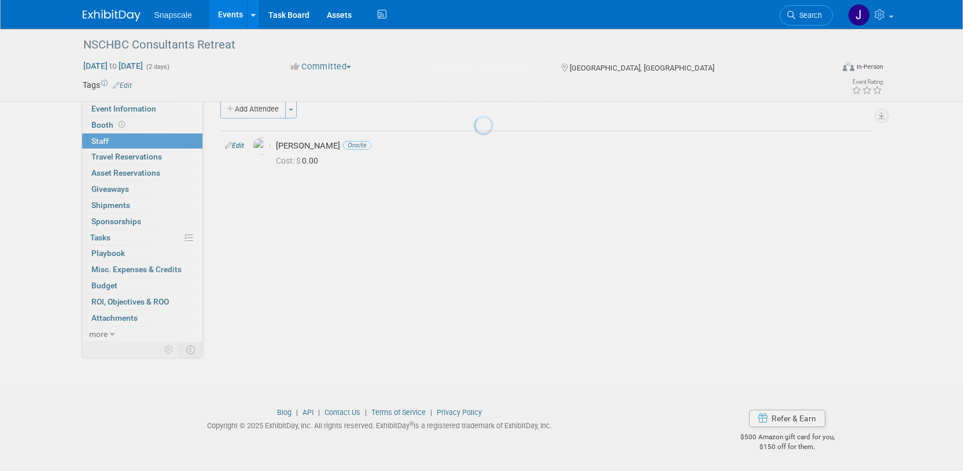
scroll to position [17, 0]
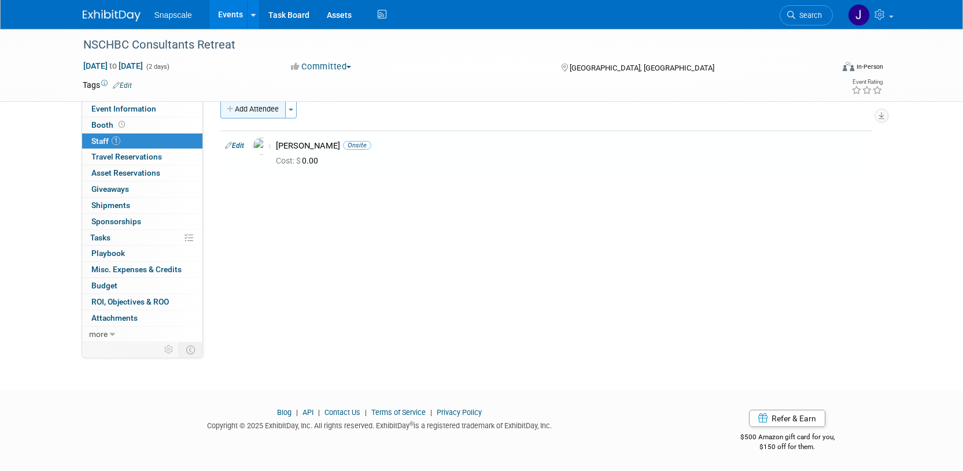
click at [257, 112] on button "Add Attendee" at bounding box center [252, 109] width 65 height 19
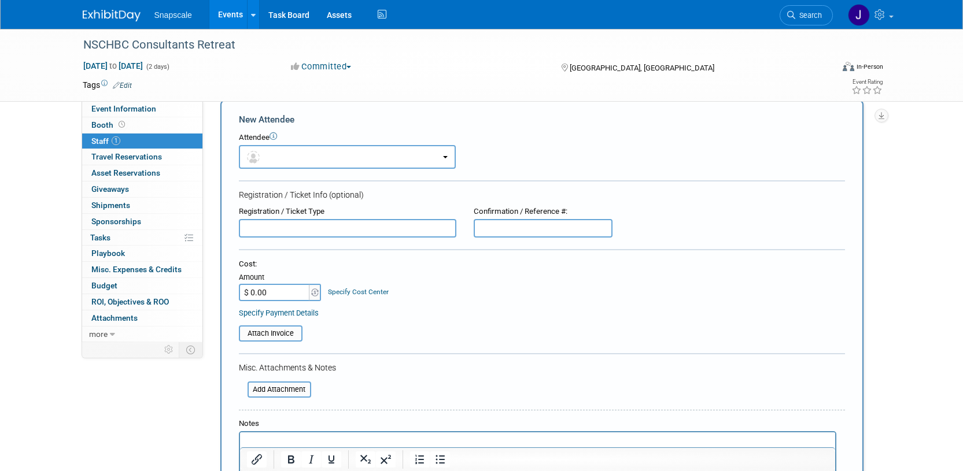
scroll to position [0, 0]
click at [265, 158] on button "button" at bounding box center [347, 157] width 217 height 24
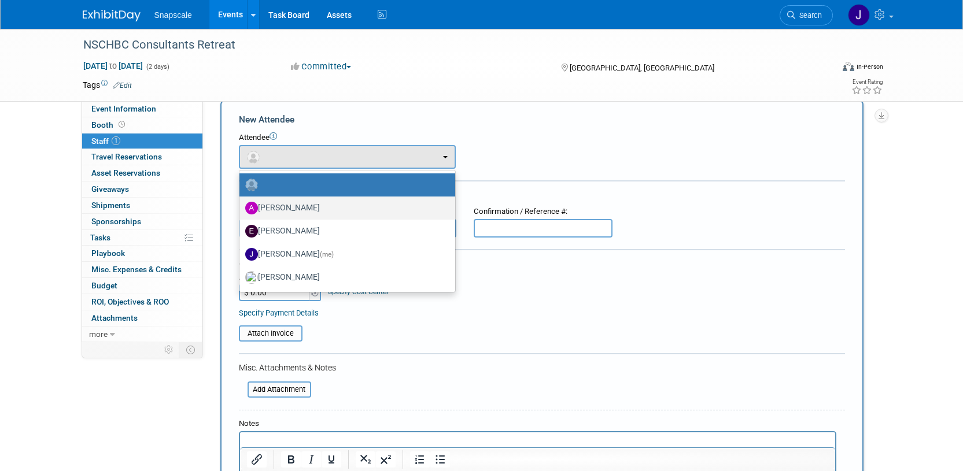
click at [282, 205] on label "Alex Corrigan" at bounding box center [344, 208] width 198 height 19
click at [241, 205] on input "Alex Corrigan" at bounding box center [238, 207] width 8 height 8
select select "da2d3420-5ebe-47d5-b277-eb792a86b770"
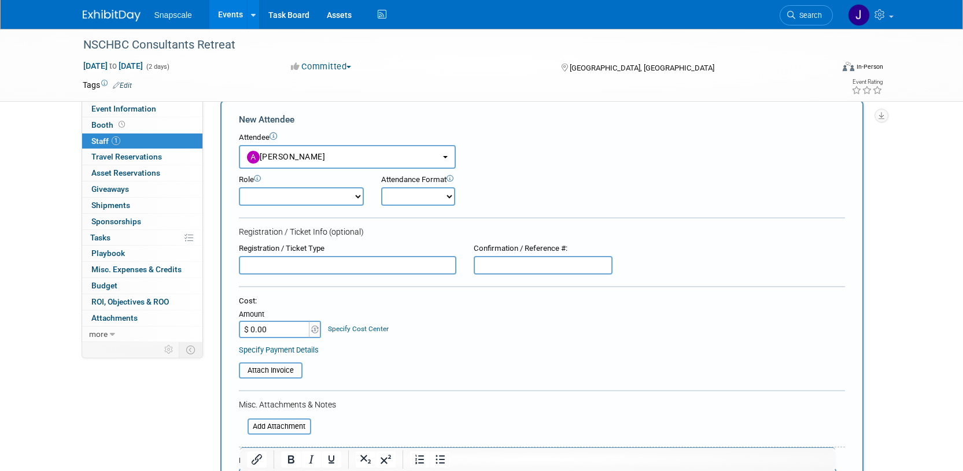
click at [439, 199] on select "Onsite Remote" at bounding box center [418, 196] width 74 height 19
select select "1"
click at [381, 187] on select "Onsite Remote" at bounding box center [418, 196] width 74 height 19
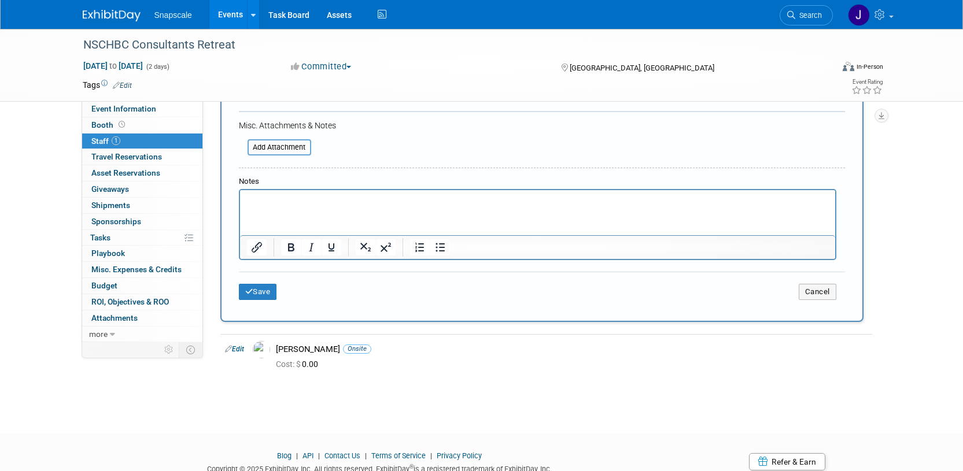
scroll to position [339, 0]
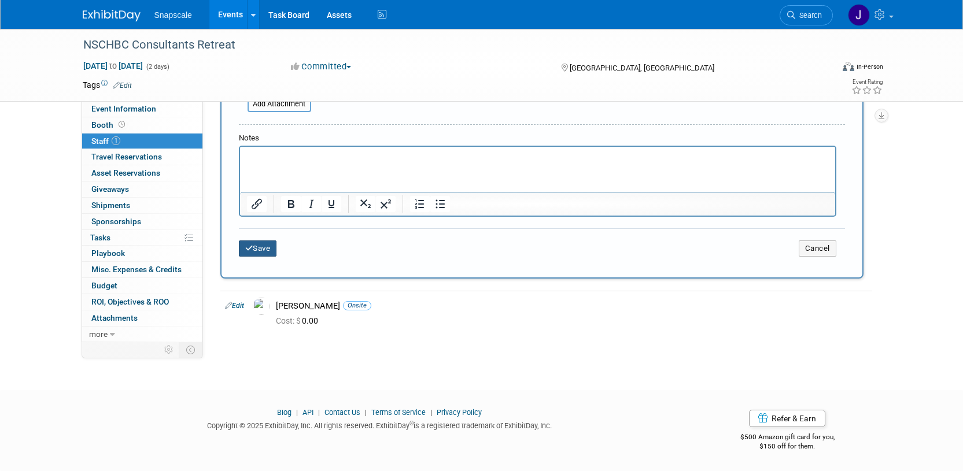
click at [264, 251] on button "Save" at bounding box center [258, 249] width 38 height 16
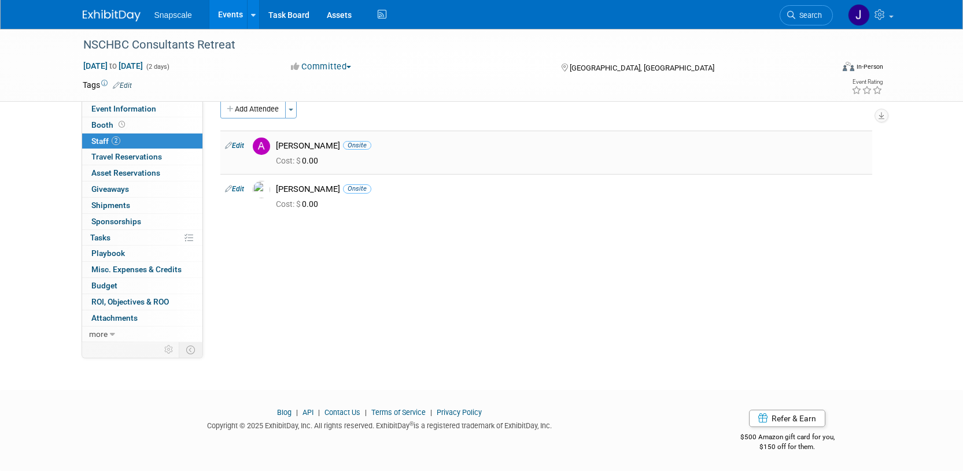
scroll to position [0, 0]
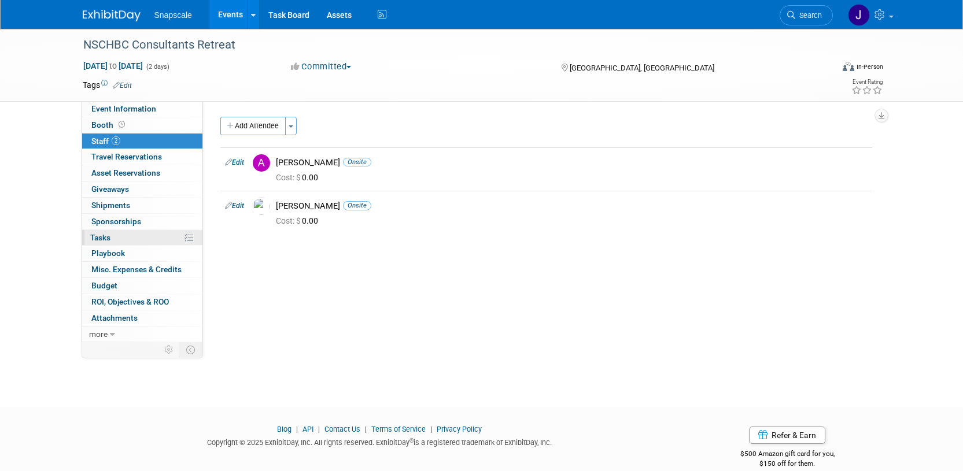
click at [109, 245] on link "0% Tasks 0%" at bounding box center [142, 238] width 120 height 16
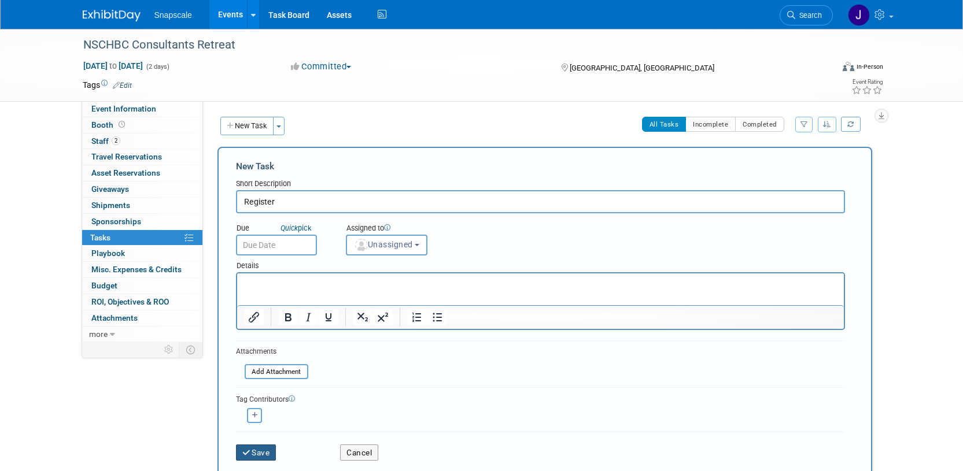
click at [251, 457] on button "Save" at bounding box center [256, 453] width 40 height 16
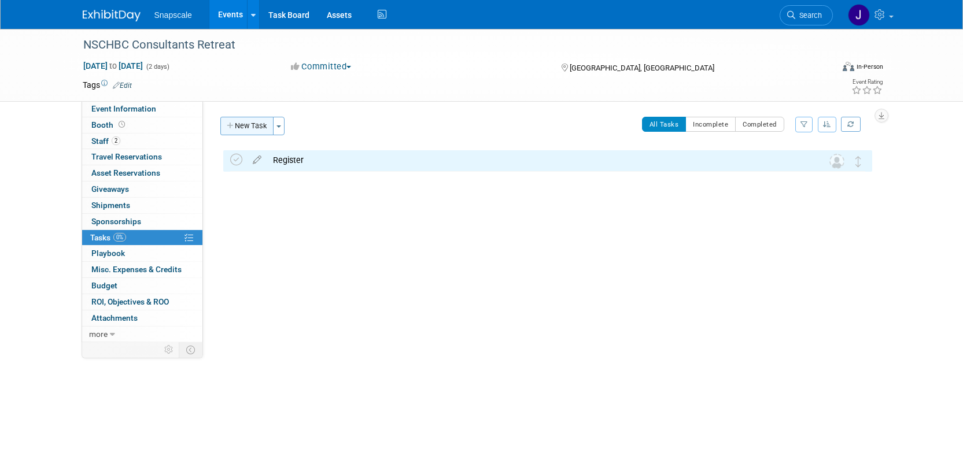
click at [243, 120] on button "New Task" at bounding box center [246, 126] width 53 height 19
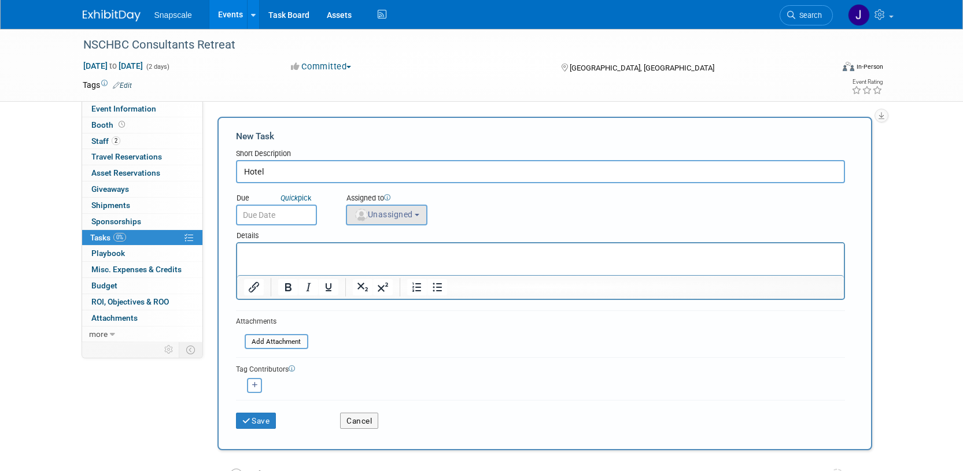
type input "Hotel"
click at [412, 219] on span "Unassigned" at bounding box center [383, 214] width 59 height 9
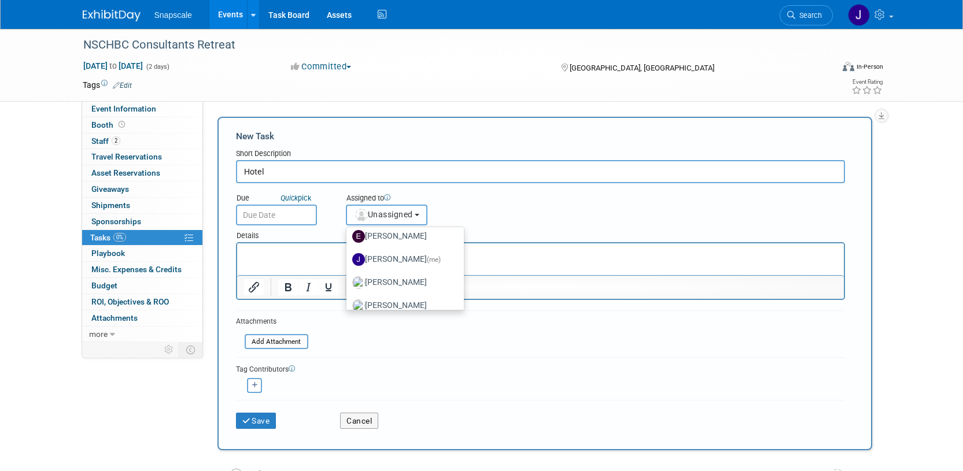
scroll to position [53, 0]
click at [395, 258] on label "Jennifer Benedict (me)" at bounding box center [402, 258] width 100 height 19
click at [348, 258] on input "Jennifer Benedict (me)" at bounding box center [345, 257] width 8 height 8
select select "ff8e83e6-6ab1-4fe0-a632-643b0aac2113"
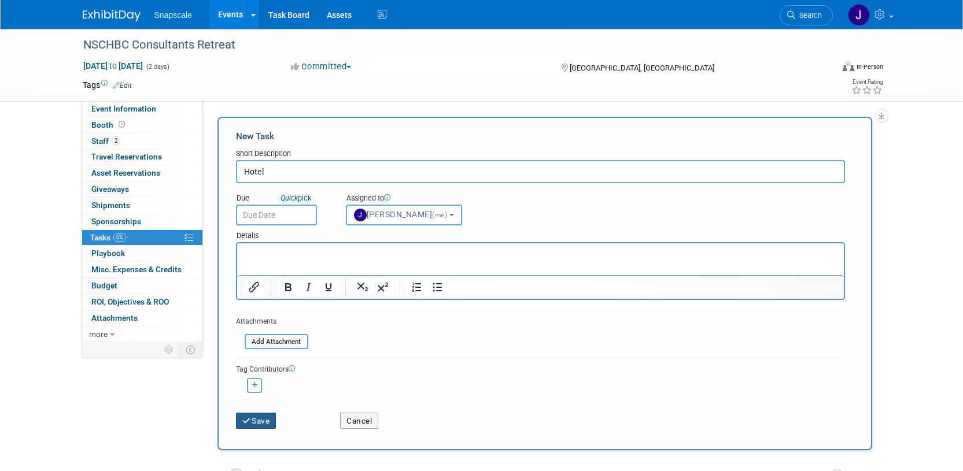
click at [250, 423] on icon "submit" at bounding box center [247, 422] width 10 height 8
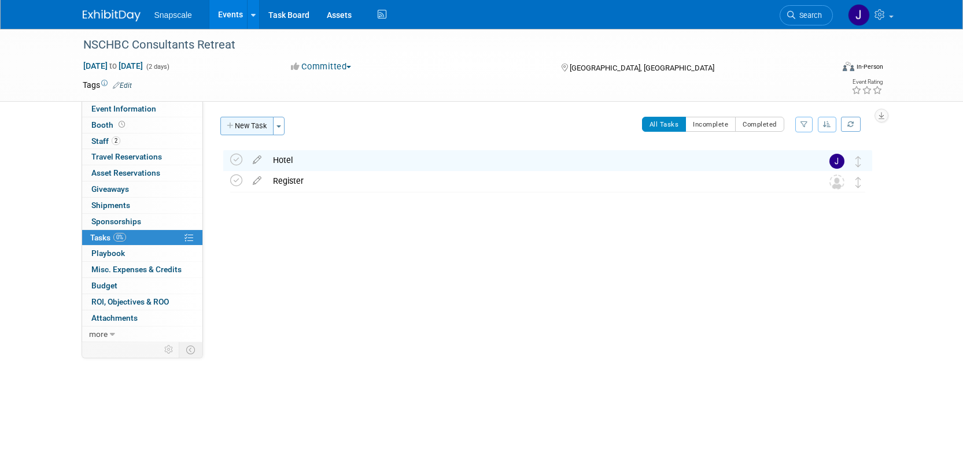
click at [256, 127] on button "New Task" at bounding box center [246, 126] width 53 height 19
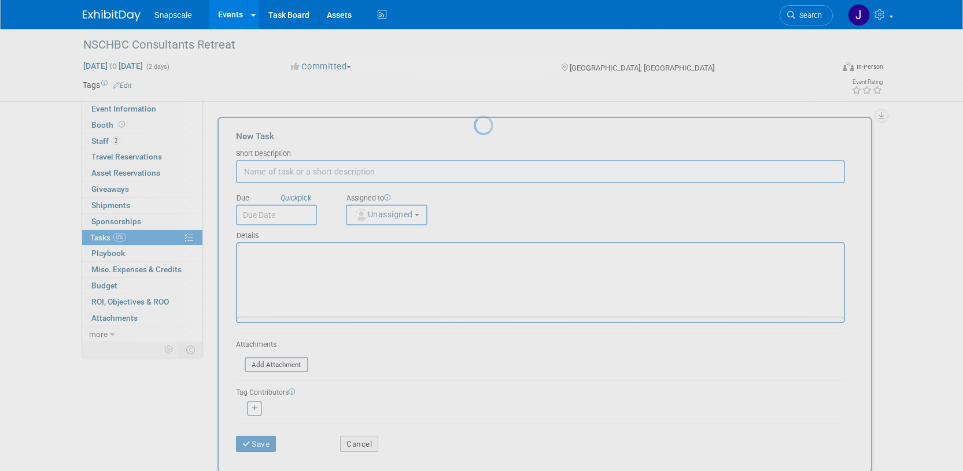
scroll to position [0, 0]
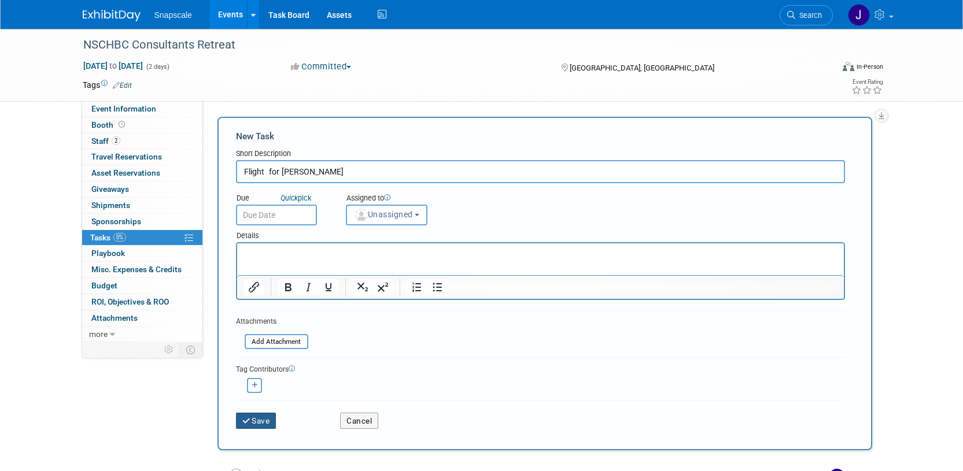
type input "Flight for Nathan"
click at [262, 418] on button "Save" at bounding box center [256, 421] width 40 height 16
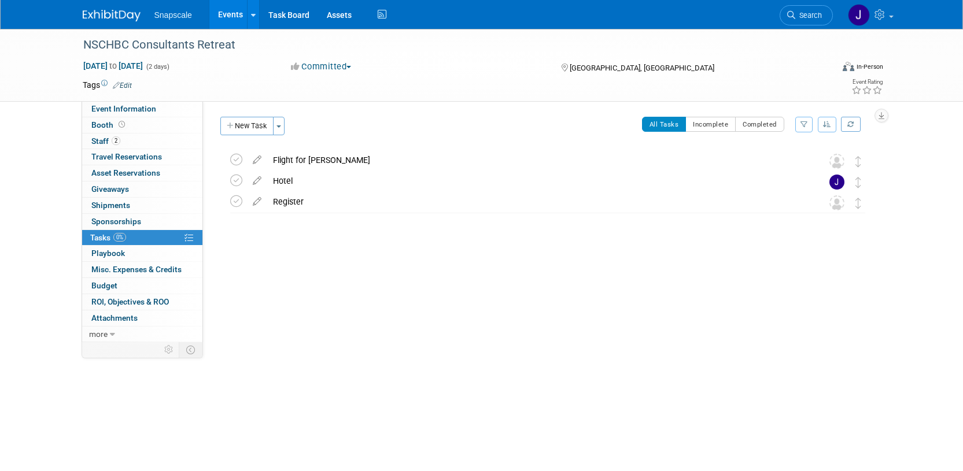
click at [119, 16] on img at bounding box center [112, 16] width 58 height 12
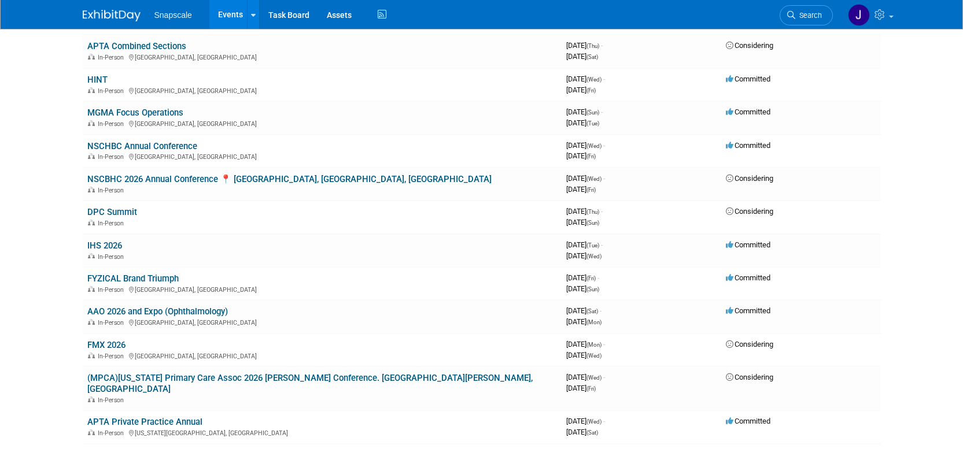
scroll to position [395, 0]
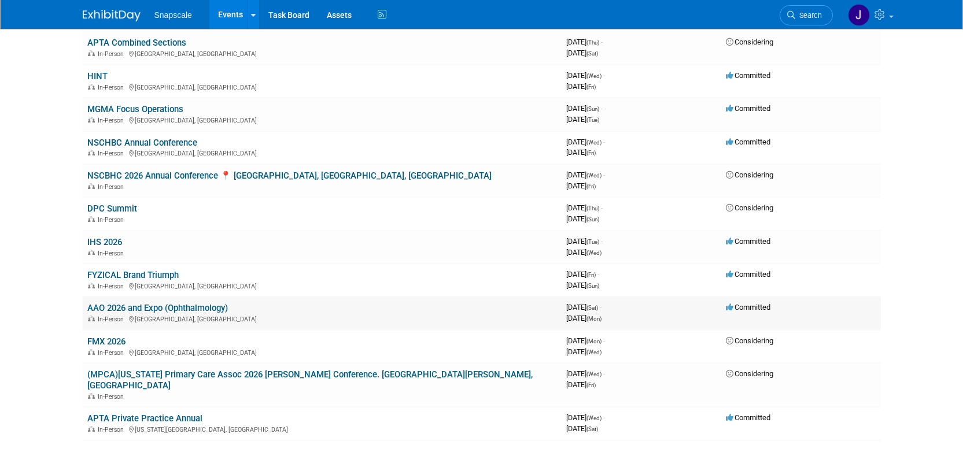
click at [200, 303] on link "AAO 2026 and Expo (Ophthalmology)" at bounding box center [157, 308] width 141 height 10
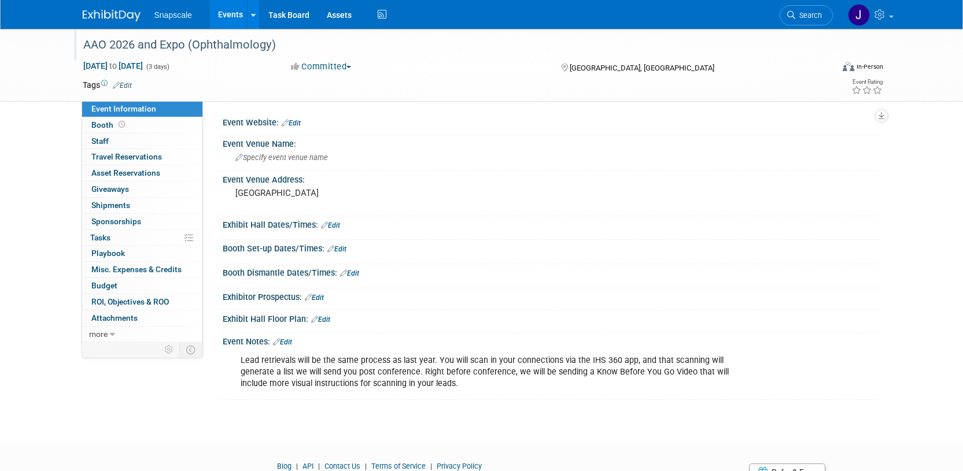
click at [177, 50] on div "AAO 2026 and Expo (Ophthalmology)" at bounding box center [447, 45] width 736 height 21
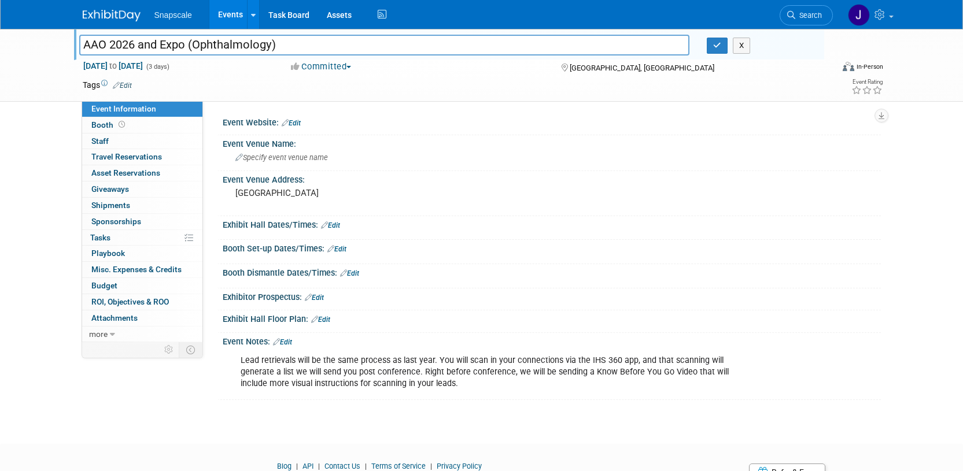
drag, startPoint x: 287, startPoint y: 47, endPoint x: 197, endPoint y: 45, distance: 90.8
click at [195, 45] on input "AAO 2026 and Expo (Ophthalmology)" at bounding box center [384, 45] width 611 height 20
type input "AAO 2026 and Expo (Orthodontics)"
click at [717, 43] on icon "button" at bounding box center [717, 46] width 8 height 8
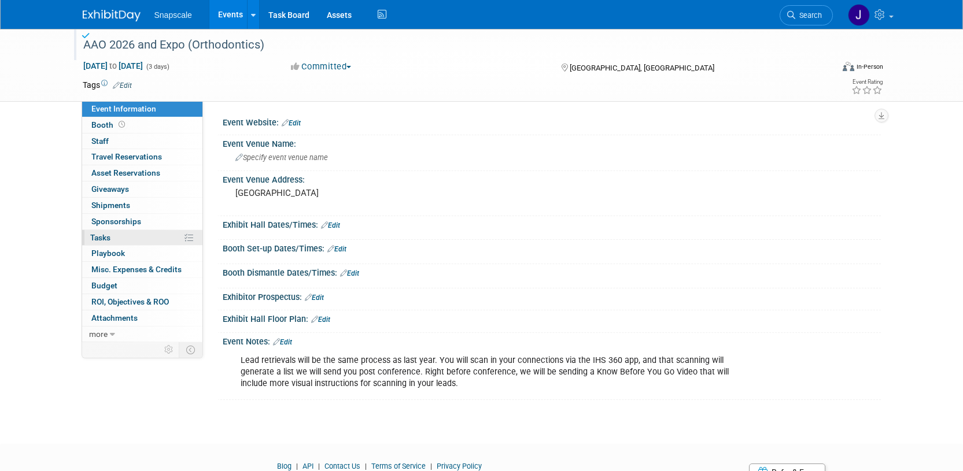
click at [127, 239] on link "0% Tasks 0%" at bounding box center [142, 238] width 120 height 16
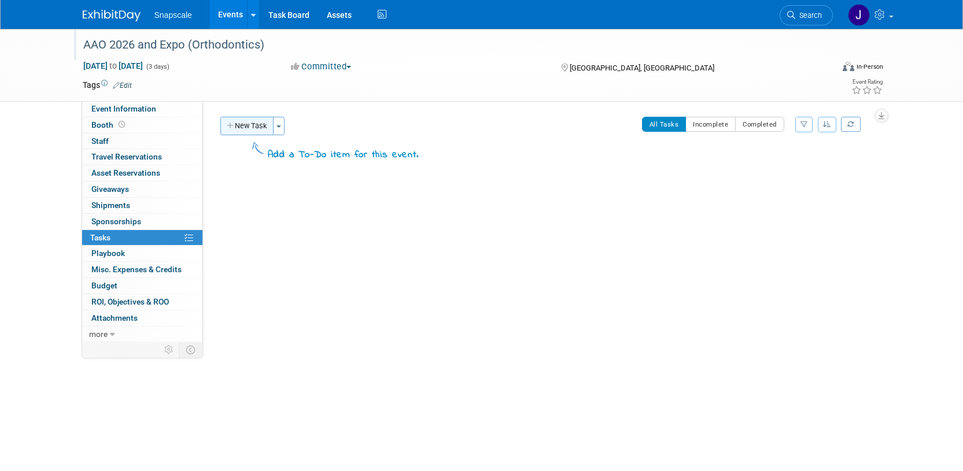
click at [263, 129] on button "New Task" at bounding box center [246, 126] width 53 height 19
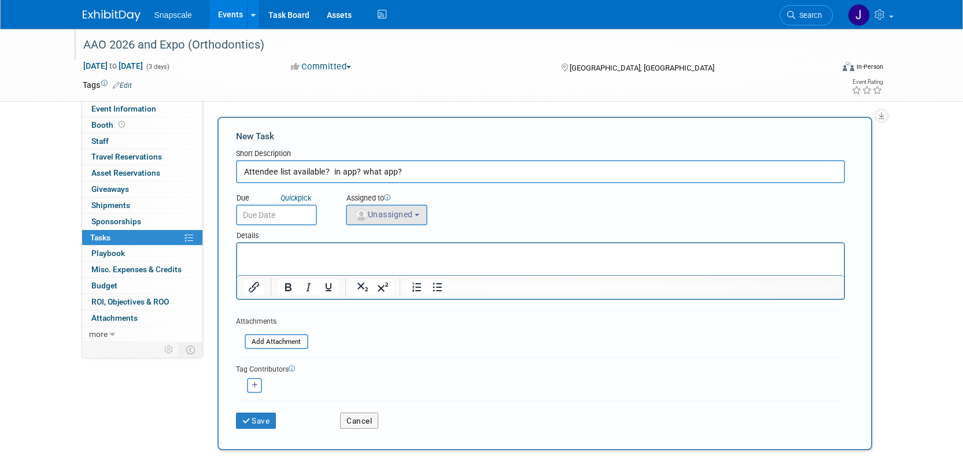
type input "Attendee list available? in app? what app?"
click at [383, 214] on span "Unassigned" at bounding box center [383, 214] width 59 height 9
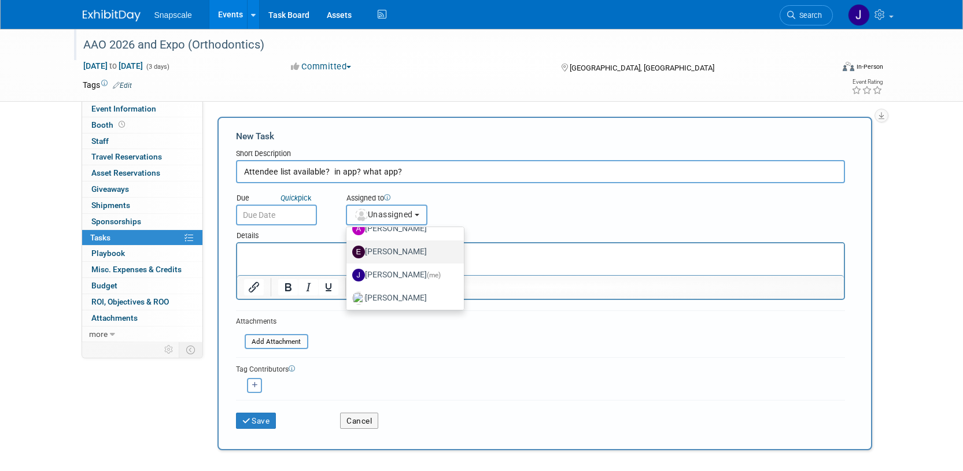
scroll to position [37, 0]
click at [388, 281] on label "Jennifer Benedict (me)" at bounding box center [402, 274] width 100 height 19
click at [348, 276] on input "Jennifer Benedict (me)" at bounding box center [345, 273] width 8 height 8
select select "ff8e83e6-6ab1-4fe0-a632-643b0aac2113"
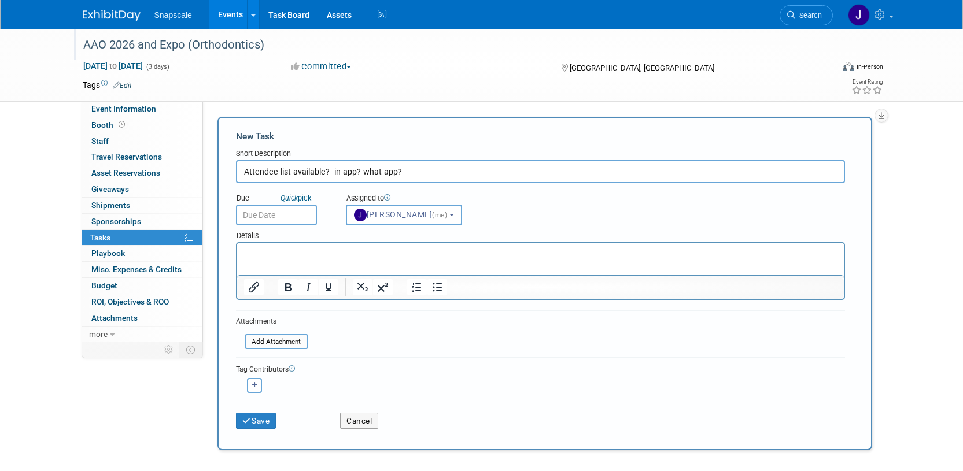
click at [272, 254] on p "Rich Text Area. Press ALT-0 for help." at bounding box center [539, 254] width 593 height 12
click at [254, 416] on button "Save" at bounding box center [256, 421] width 40 height 16
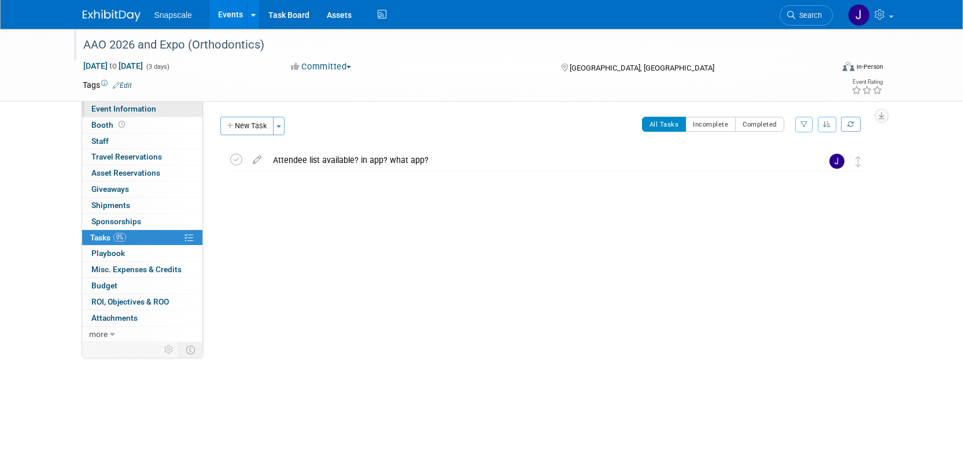
click at [136, 107] on span "Event Information" at bounding box center [123, 108] width 65 height 9
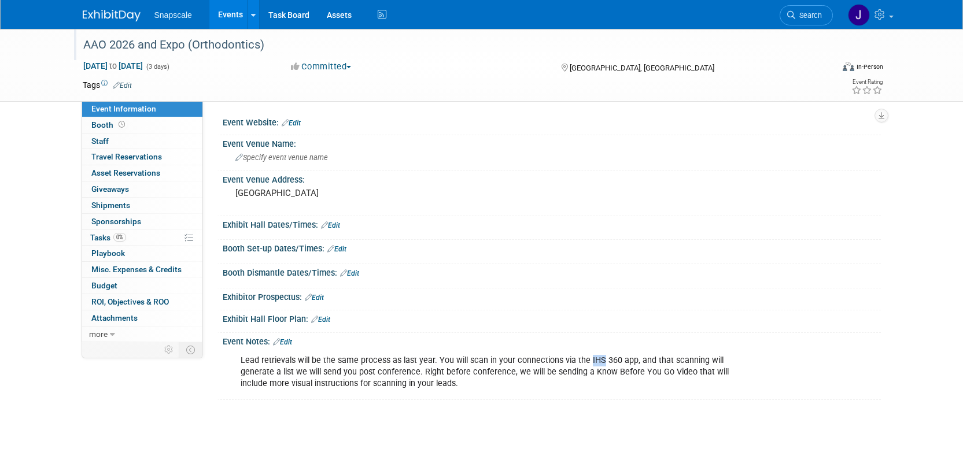
drag, startPoint x: 585, startPoint y: 359, endPoint x: 597, endPoint y: 359, distance: 12.7
click at [598, 359] on div "Lead retrievals will be the same process as last year. You will scan in your co…" at bounding box center [492, 372] width 521 height 46
click at [294, 343] on div "Event Notes: Edit" at bounding box center [552, 340] width 658 height 15
click at [286, 340] on link "Edit" at bounding box center [282, 342] width 19 height 8
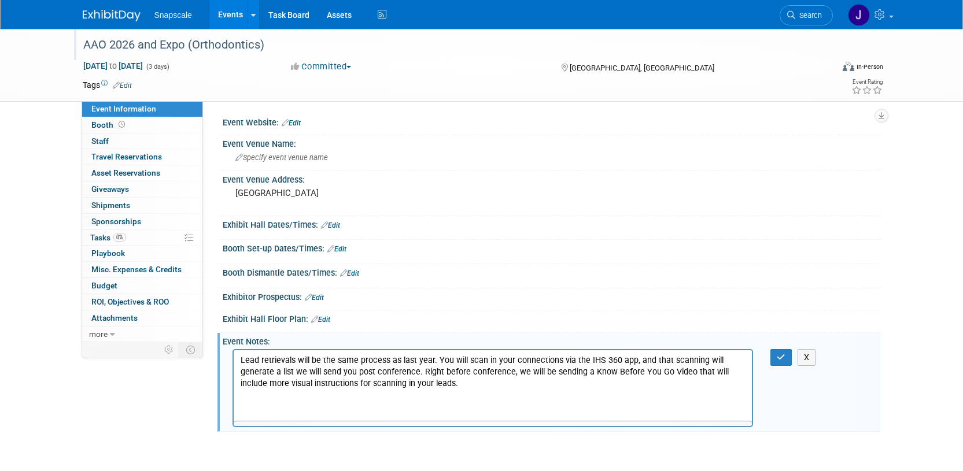
scroll to position [0, 0]
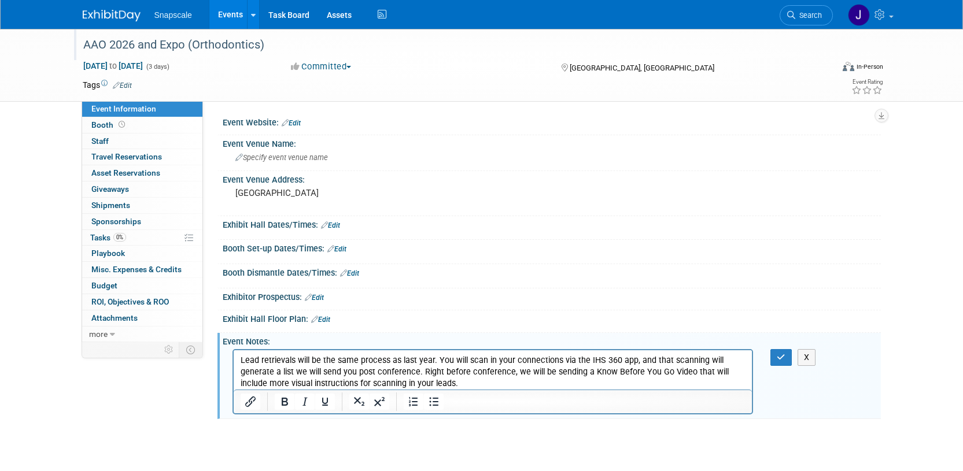
click at [599, 360] on p "Lead retrievals will be the same process as last year. You will scan in your co…" at bounding box center [492, 372] width 505 height 35
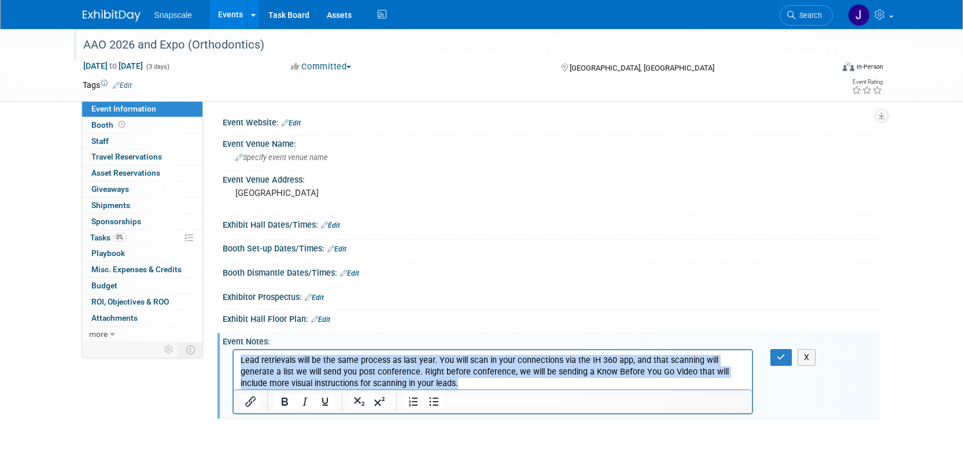
drag, startPoint x: 426, startPoint y: 386, endPoint x: 326, endPoint y: 346, distance: 107.4
click at [326, 350] on html "Lead retrievals will be the same process as last year. You will scan in your co…" at bounding box center [492, 369] width 519 height 39
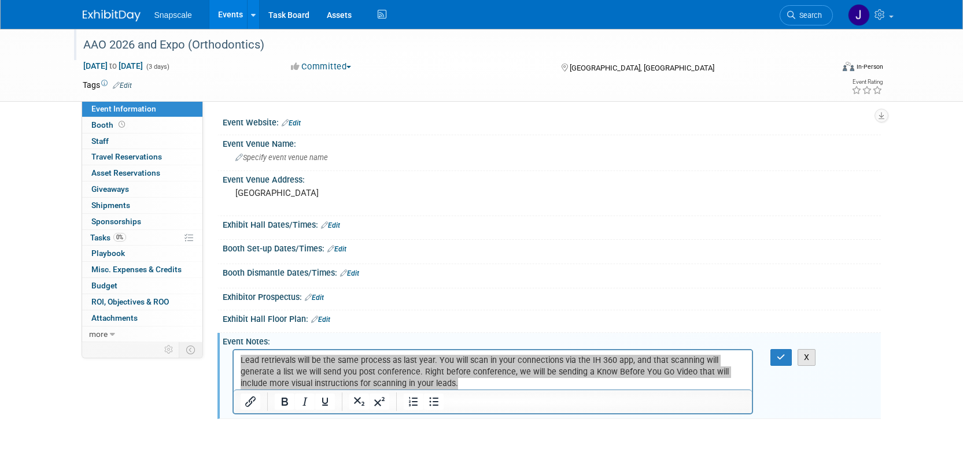
click at [809, 355] on button "X" at bounding box center [806, 357] width 19 height 17
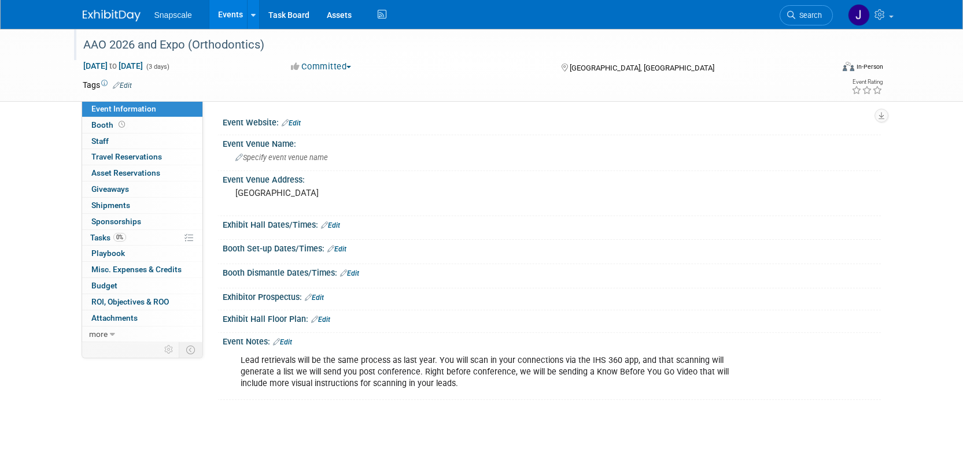
click at [286, 338] on link "Edit" at bounding box center [282, 342] width 19 height 8
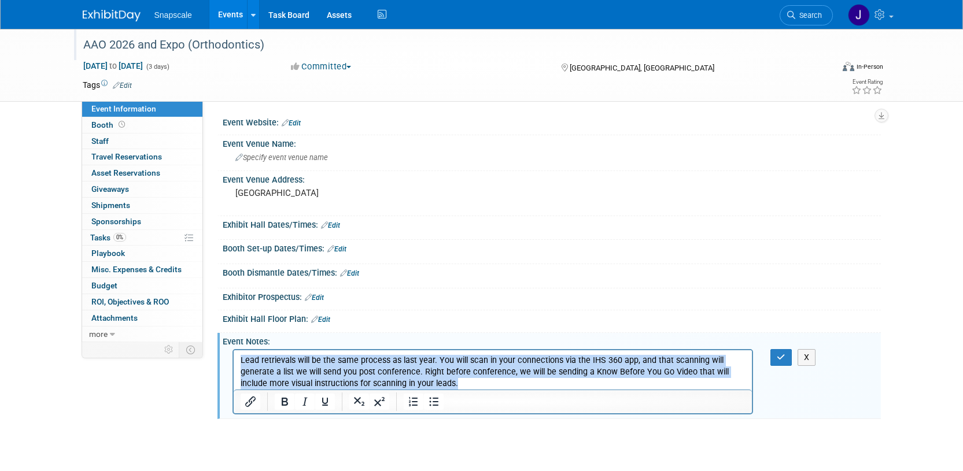
drag, startPoint x: 463, startPoint y: 385, endPoint x: 218, endPoint y: 348, distance: 247.3
click at [233, 350] on html "Lead retrievals will be the same process as last year. You will scan in your co…" at bounding box center [492, 369] width 519 height 39
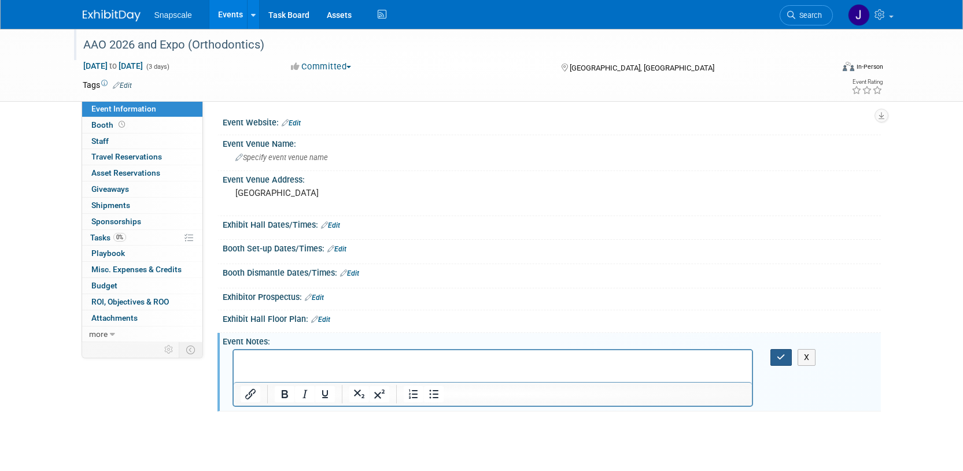
click at [781, 356] on icon "button" at bounding box center [781, 357] width 9 height 8
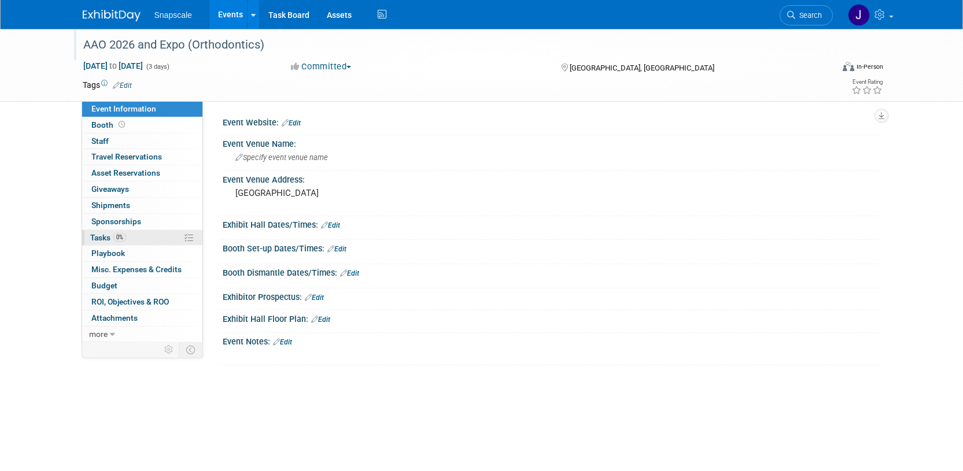
click at [101, 242] on span "Tasks 0%" at bounding box center [108, 237] width 36 height 9
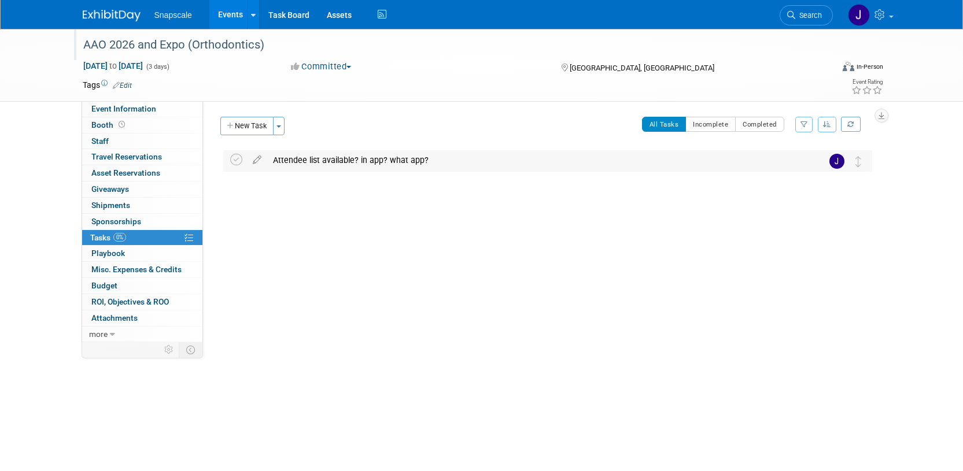
click at [282, 161] on div "Attendee list available? in app? what app?" at bounding box center [536, 160] width 539 height 20
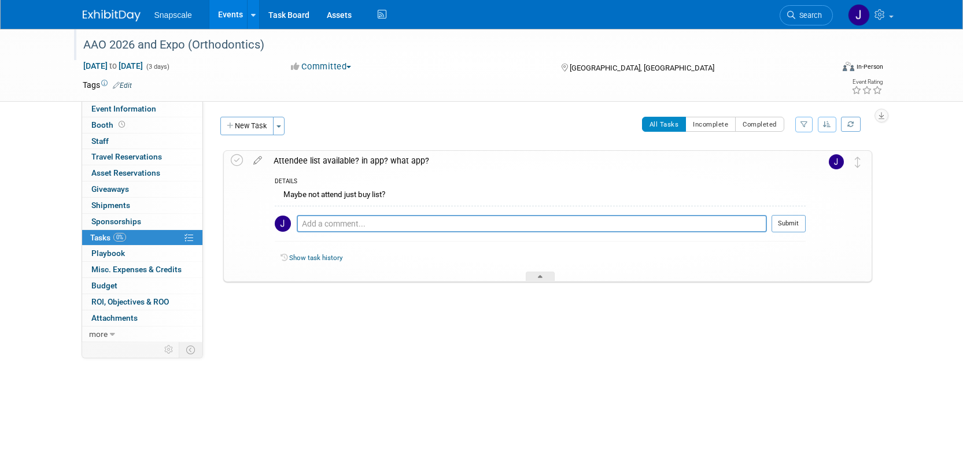
click at [350, 69] on button "Committed" at bounding box center [321, 67] width 69 height 12
click at [343, 97] on link "Considering" at bounding box center [332, 102] width 91 height 16
click at [106, 19] on img at bounding box center [112, 16] width 58 height 12
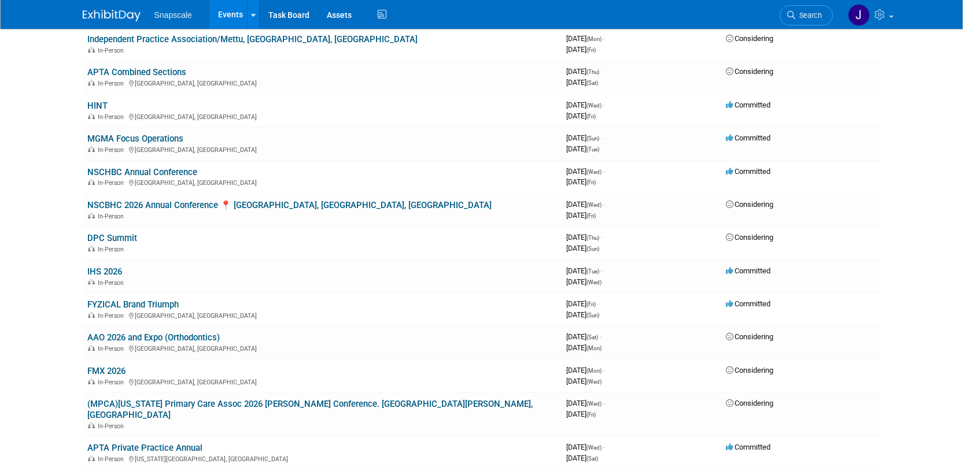
scroll to position [380, 0]
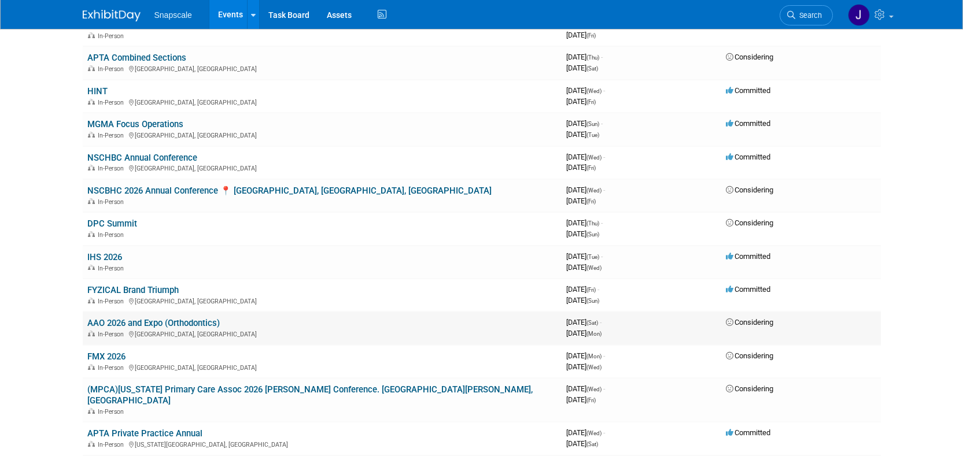
click at [150, 329] on div "In-Person [GEOGRAPHIC_DATA], [GEOGRAPHIC_DATA]" at bounding box center [322, 333] width 470 height 9
click at [210, 329] on div "In-Person [GEOGRAPHIC_DATA], [GEOGRAPHIC_DATA]" at bounding box center [322, 333] width 470 height 9
click at [220, 363] on div "In-Person Nashville, TN" at bounding box center [322, 367] width 470 height 9
click at [219, 318] on link "AAO 2026 and Expo (Orthodontics)" at bounding box center [153, 323] width 132 height 10
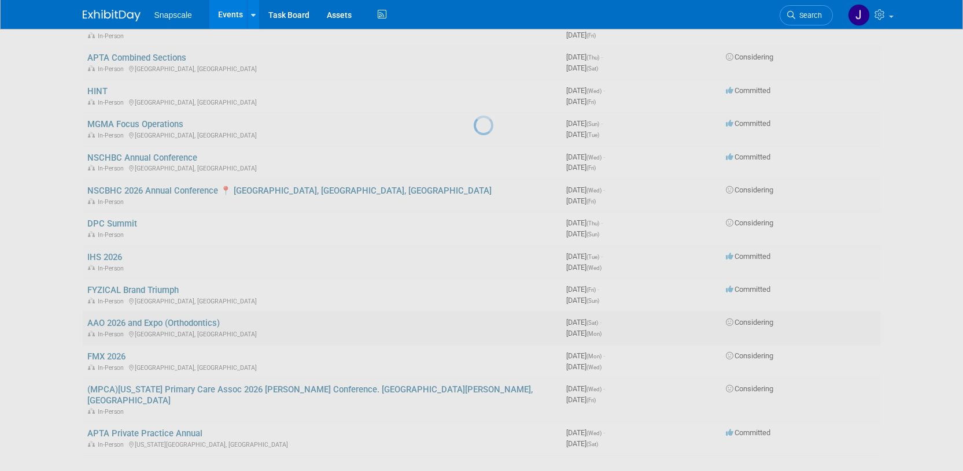
click at [474, 315] on div at bounding box center [482, 235] width 16 height 471
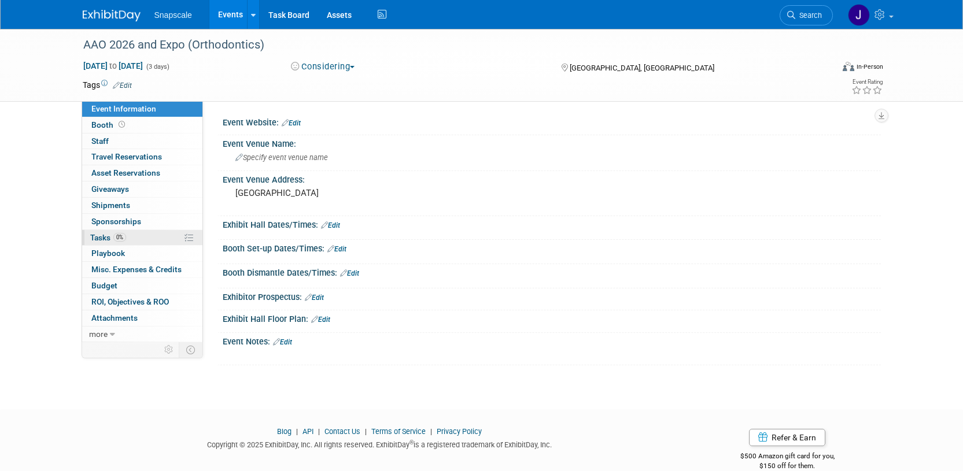
click at [108, 237] on span "Tasks 0%" at bounding box center [108, 237] width 36 height 9
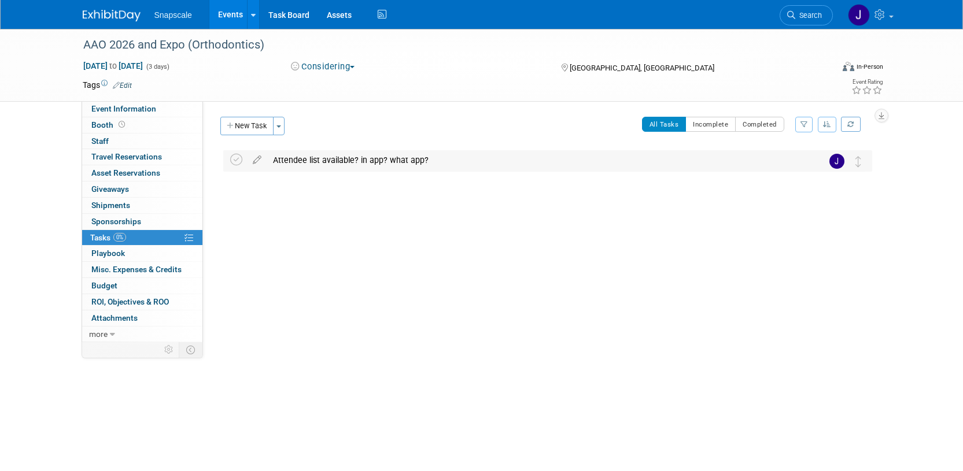
click at [436, 164] on div "Attendee list available? in app? what app?" at bounding box center [536, 160] width 539 height 20
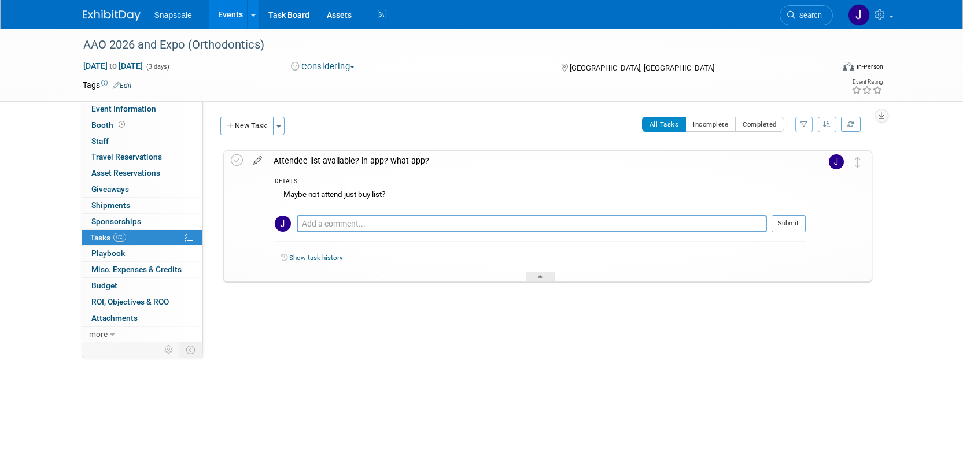
click at [255, 154] on icon at bounding box center [258, 158] width 20 height 14
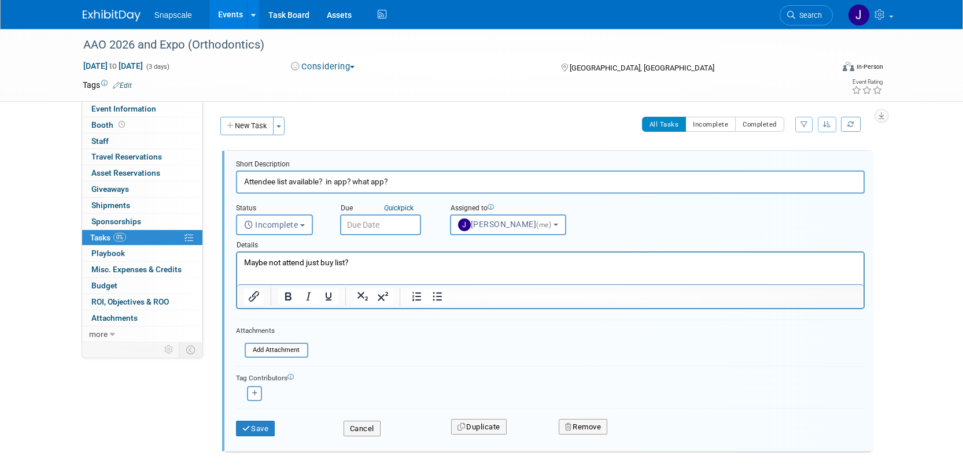
click at [403, 178] on input "Attendee list available? in app? what app?" at bounding box center [550, 182] width 629 height 23
type input "Attendee list available? in app? what app? SAME format?"
click at [253, 432] on button "Save" at bounding box center [255, 429] width 39 height 16
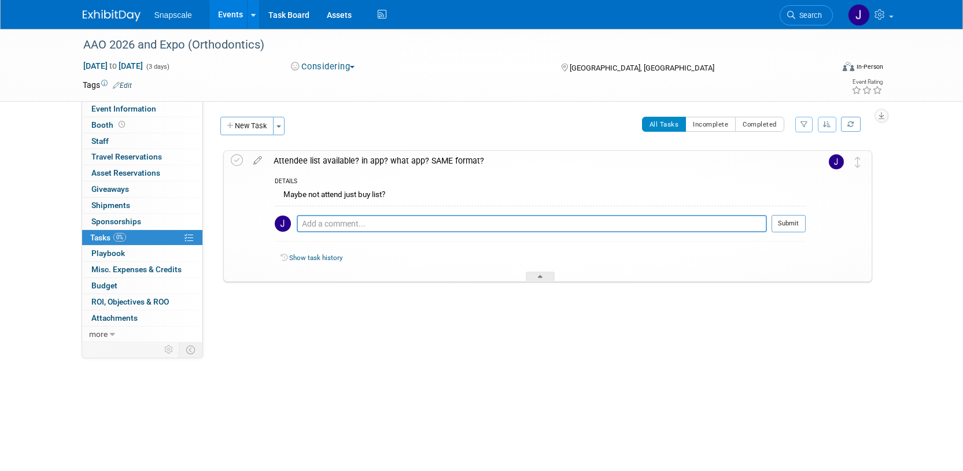
click at [253, 161] on icon at bounding box center [258, 158] width 20 height 14
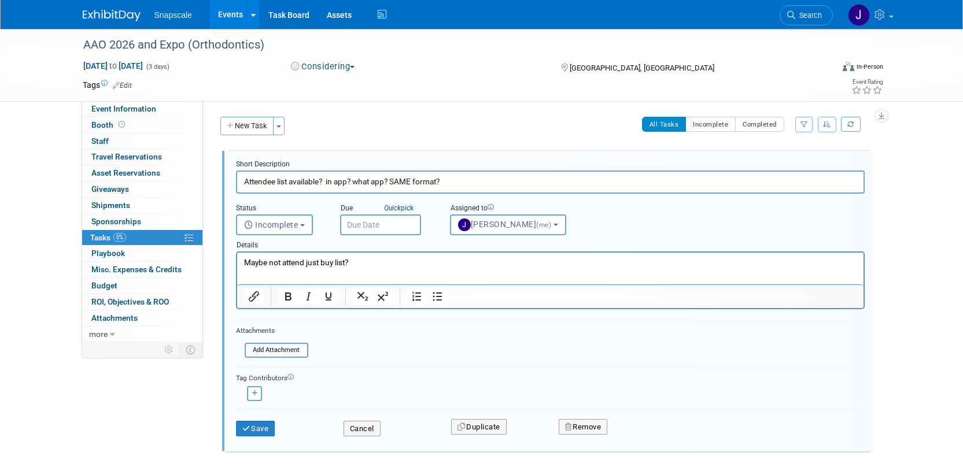
click at [357, 264] on p "Maybe not attend just buy list?" at bounding box center [549, 262] width 613 height 11
click at [257, 427] on button "Save" at bounding box center [255, 429] width 39 height 16
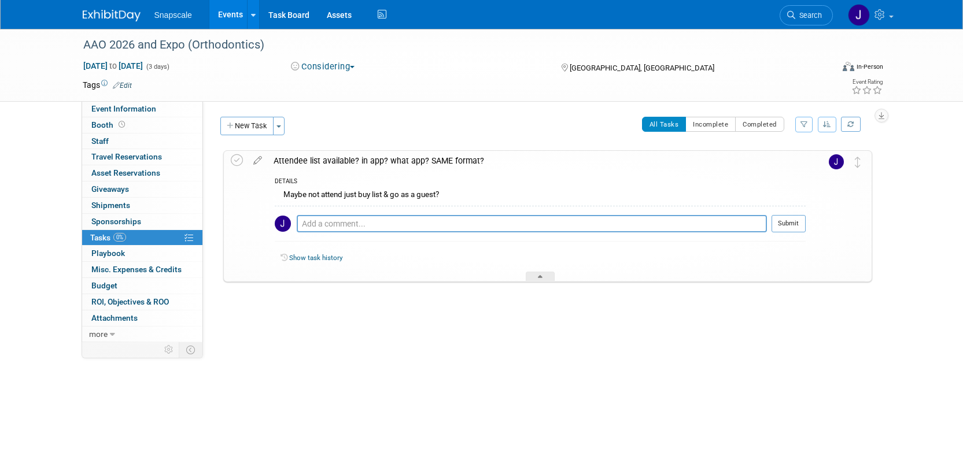
click at [102, 17] on img at bounding box center [112, 16] width 58 height 12
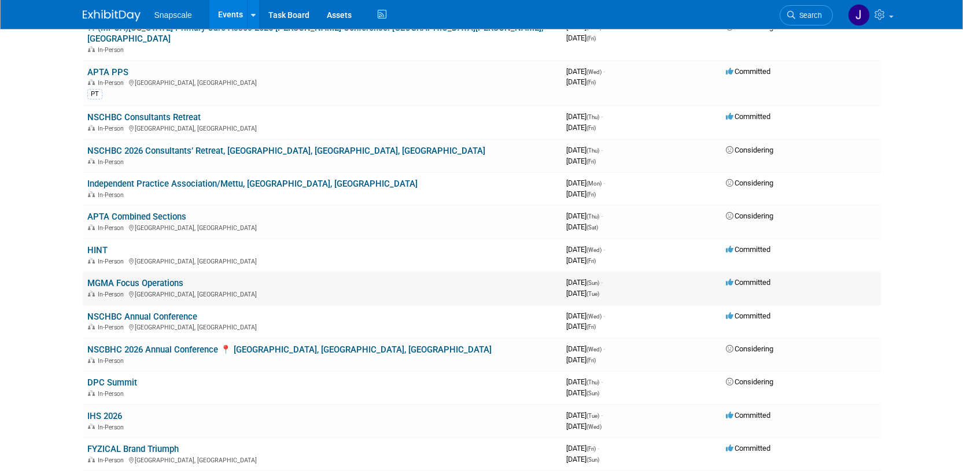
scroll to position [224, 0]
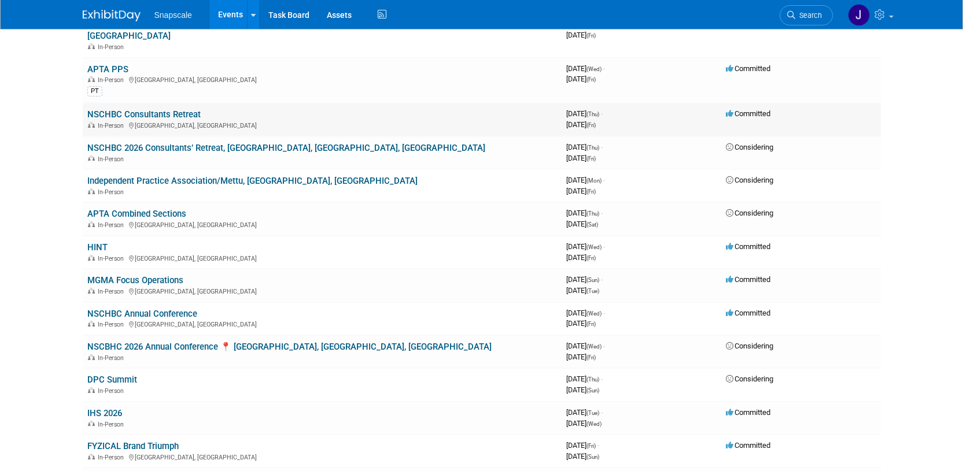
click at [231, 120] on div "In-Person [GEOGRAPHIC_DATA], [GEOGRAPHIC_DATA]" at bounding box center [322, 124] width 470 height 9
click at [174, 109] on link "NSCHBC Consultants Retreat" at bounding box center [143, 114] width 113 height 10
drag, startPoint x: 205, startPoint y: 338, endPoint x: 208, endPoint y: 279, distance: 59.1
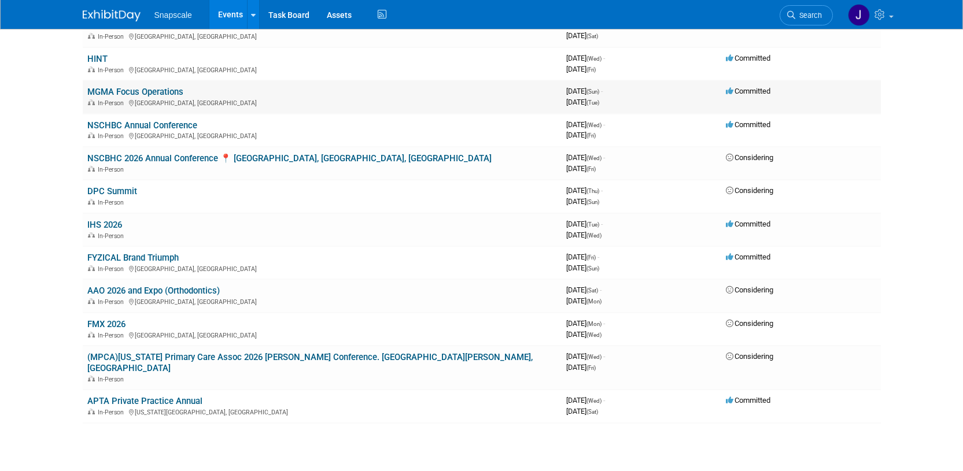
scroll to position [415, 0]
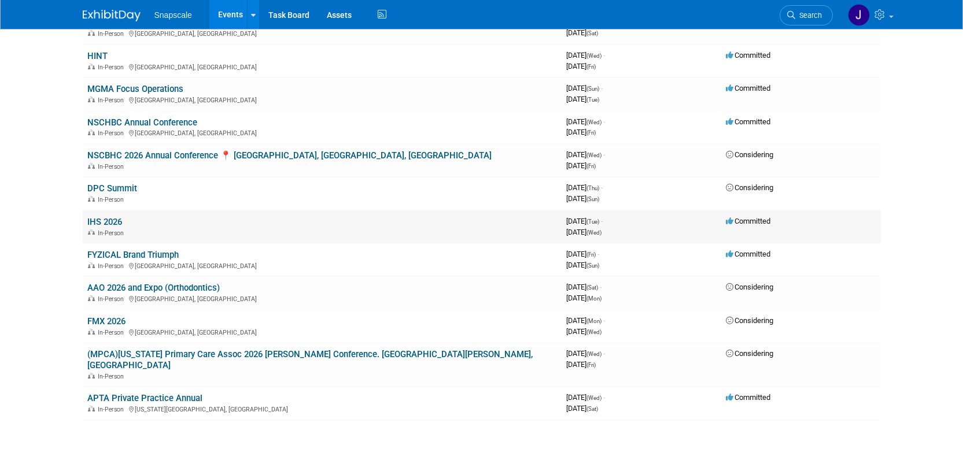
click at [118, 217] on link "IHS 2026" at bounding box center [104, 222] width 35 height 10
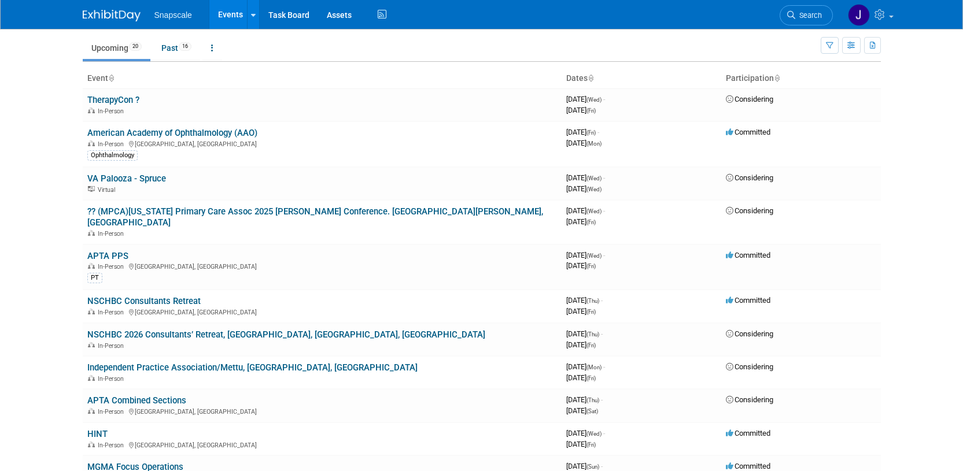
scroll to position [0, 0]
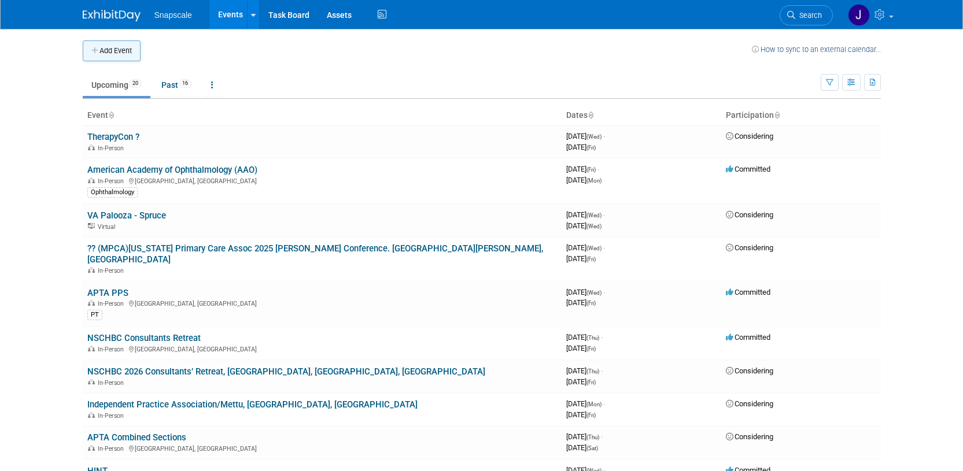
click at [108, 50] on button "Add Event" at bounding box center [112, 50] width 58 height 21
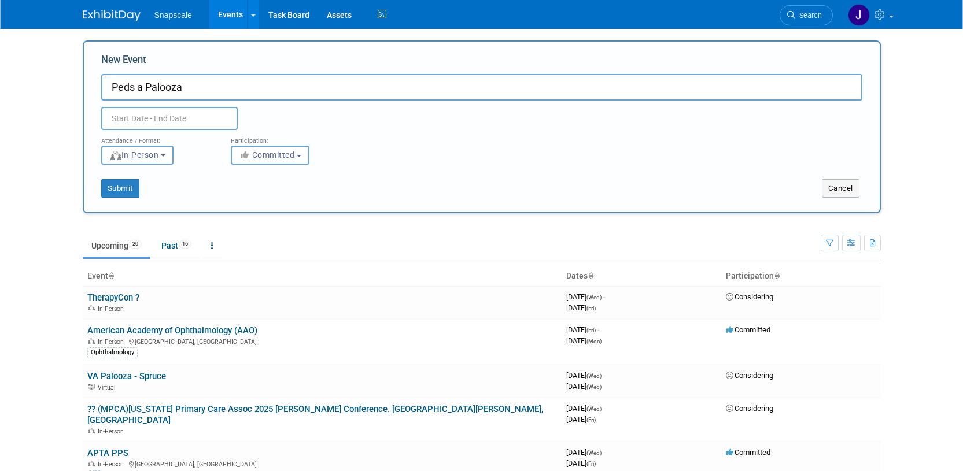
type input "Peds a Palooza"
click at [121, 126] on input "text" at bounding box center [169, 118] width 136 height 23
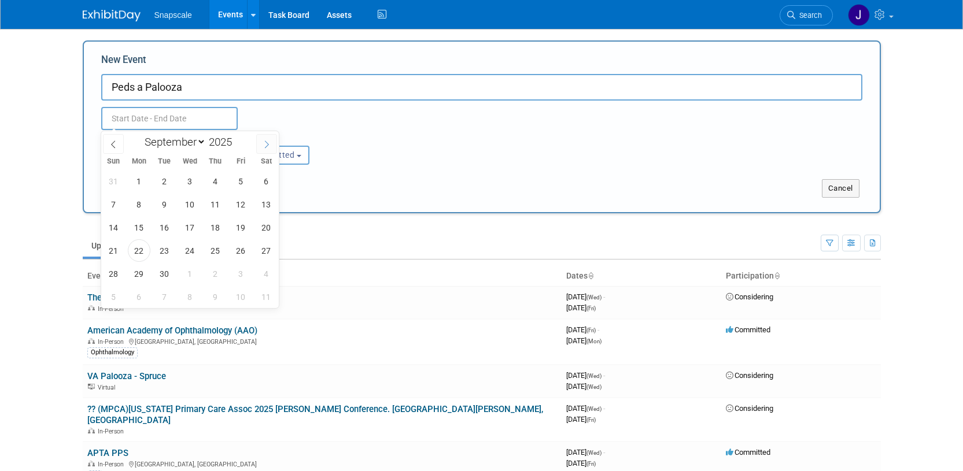
click at [265, 145] on icon at bounding box center [267, 145] width 8 height 8
select select "9"
click at [219, 142] on input "2025" at bounding box center [223, 141] width 35 height 13
click at [235, 140] on span at bounding box center [236, 138] width 8 height 7
type input "2026"
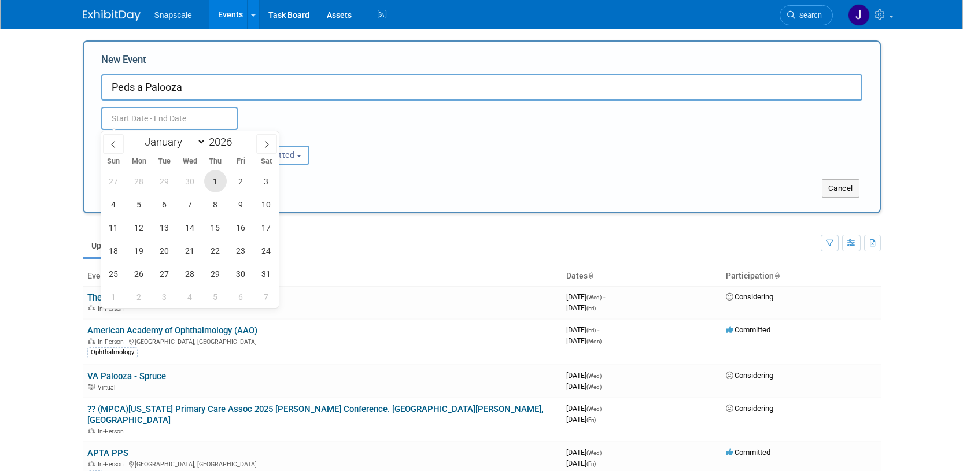
click at [209, 182] on span "1" at bounding box center [215, 181] width 23 height 23
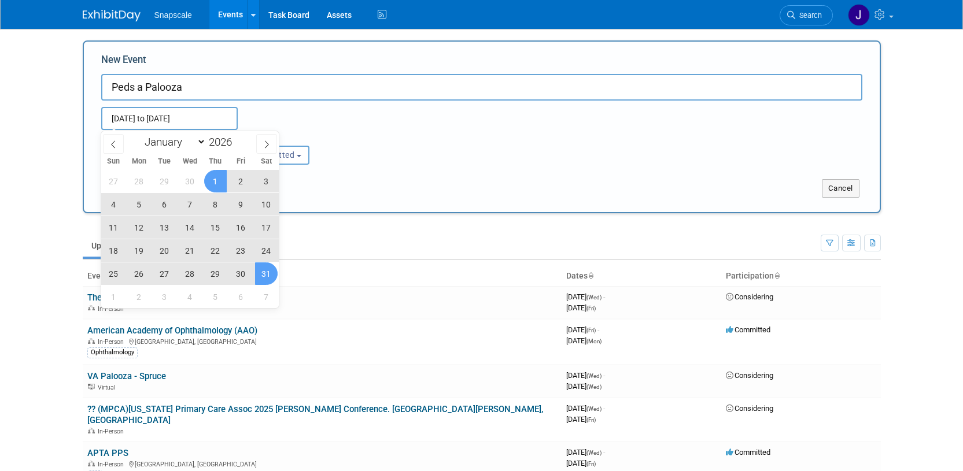
click at [258, 274] on span "31" at bounding box center [266, 274] width 23 height 23
type input "Oct 1, 2026 to Oct 31, 2026"
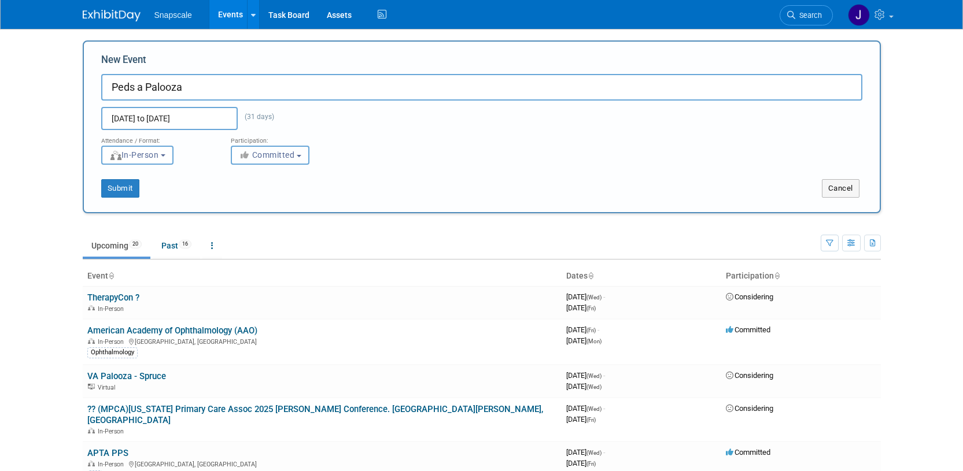
click at [283, 153] on span "Committed" at bounding box center [267, 154] width 56 height 9
click at [277, 197] on label "Considering" at bounding box center [275, 198] width 76 height 15
click at [242, 197] on input "Considering" at bounding box center [238, 199] width 8 height 8
select select "2"
click at [119, 190] on button "Submit" at bounding box center [120, 188] width 38 height 19
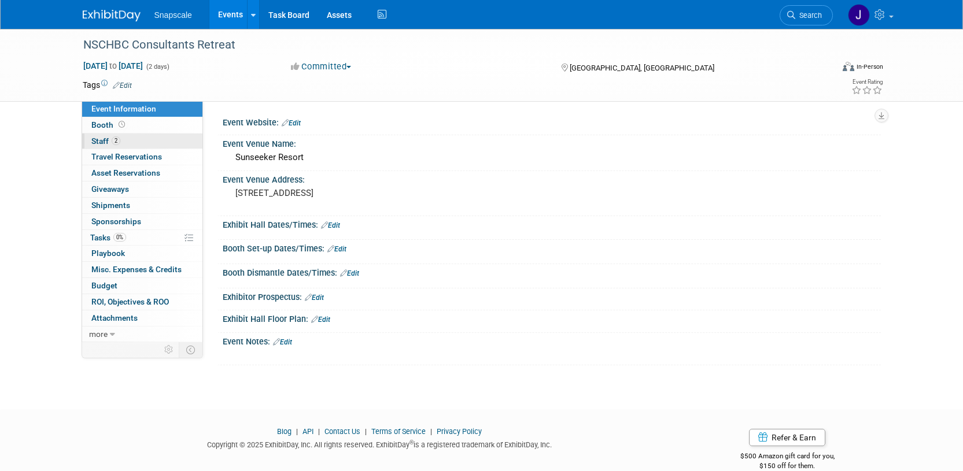
click at [104, 142] on span "Staff 2" at bounding box center [105, 140] width 29 height 9
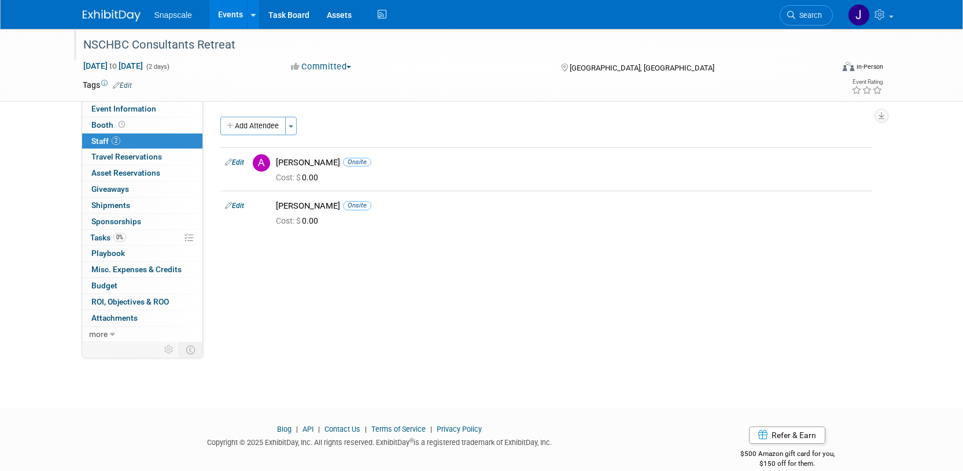
click at [114, 51] on div "NSCHBC Consultants Retreat" at bounding box center [447, 45] width 736 height 21
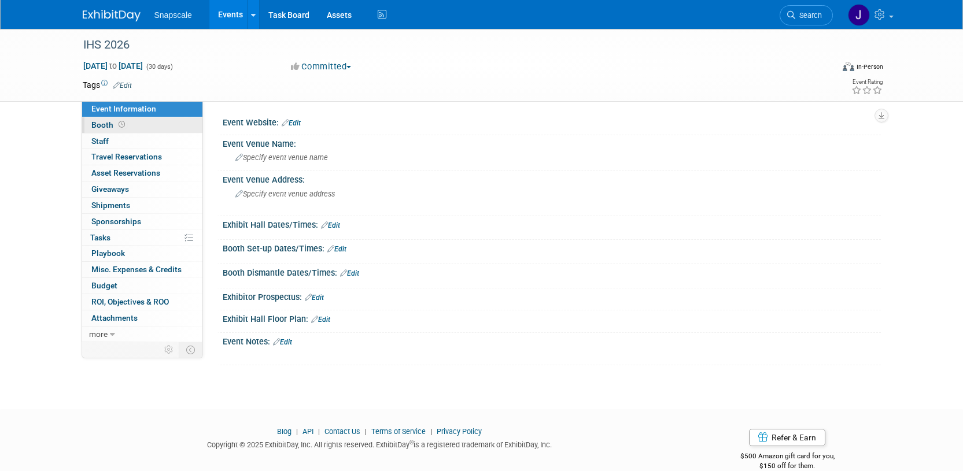
click at [97, 127] on span "Booth" at bounding box center [109, 124] width 36 height 9
click at [103, 18] on img at bounding box center [112, 16] width 58 height 12
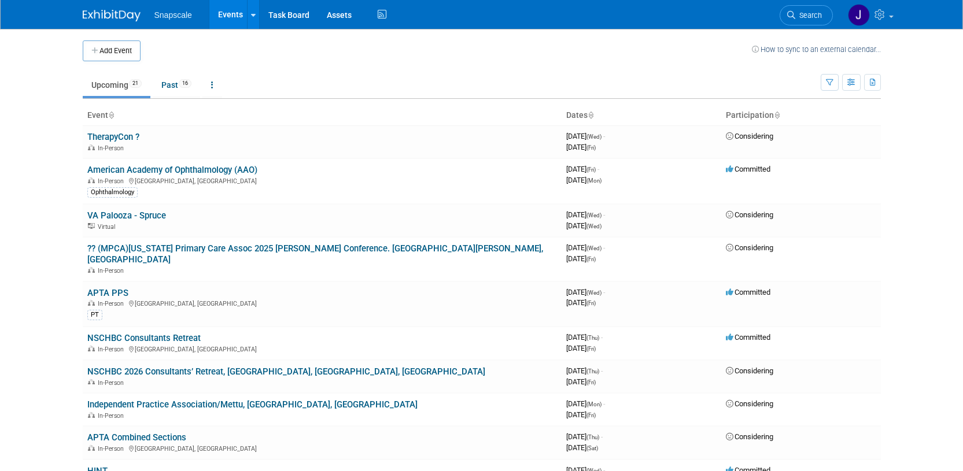
click at [108, 20] on img at bounding box center [112, 16] width 58 height 12
click at [109, 14] on img at bounding box center [112, 16] width 58 height 12
